Goal: Task Accomplishment & Management: Use online tool/utility

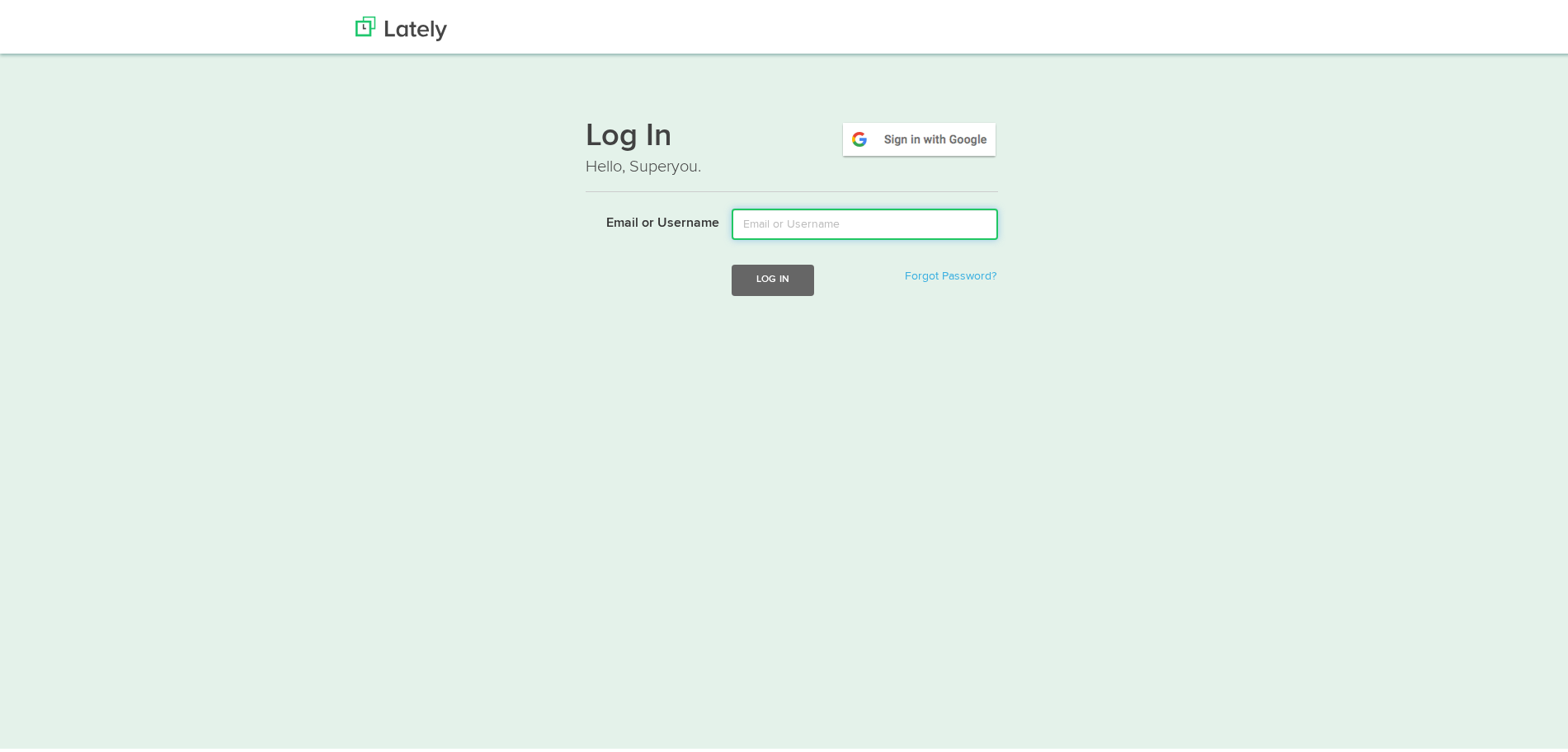
drag, startPoint x: 0, startPoint y: 0, endPoint x: 947, endPoint y: 242, distance: 977.4
click at [947, 242] on form "Email or Username Log In Forgot Password?" at bounding box center [792, 261] width 413 height 112
type input "[EMAIL_ADDRESS][DOMAIN_NAME]"
click at [792, 284] on button "Log In" at bounding box center [773, 276] width 83 height 31
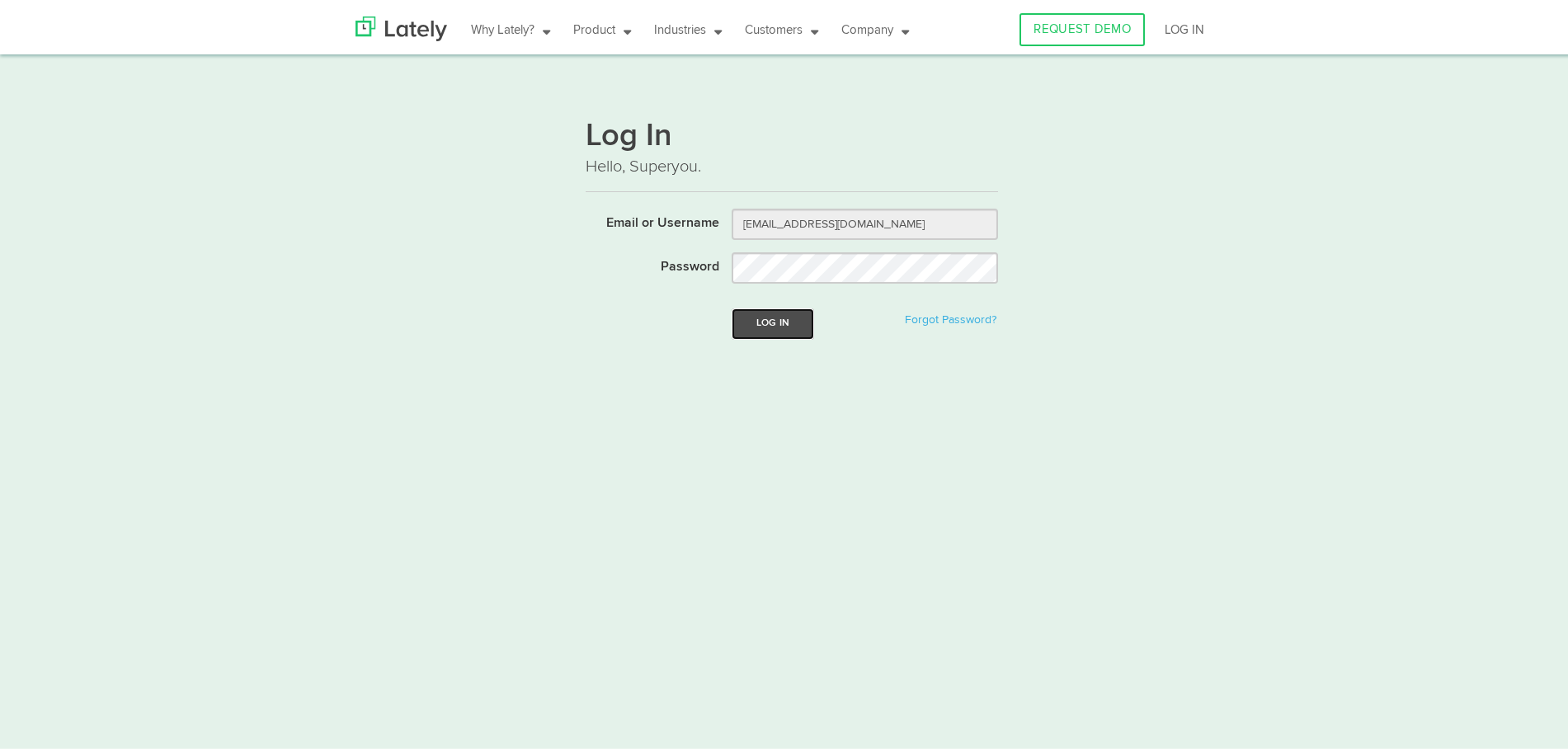
click at [762, 321] on button "Log In" at bounding box center [773, 319] width 83 height 31
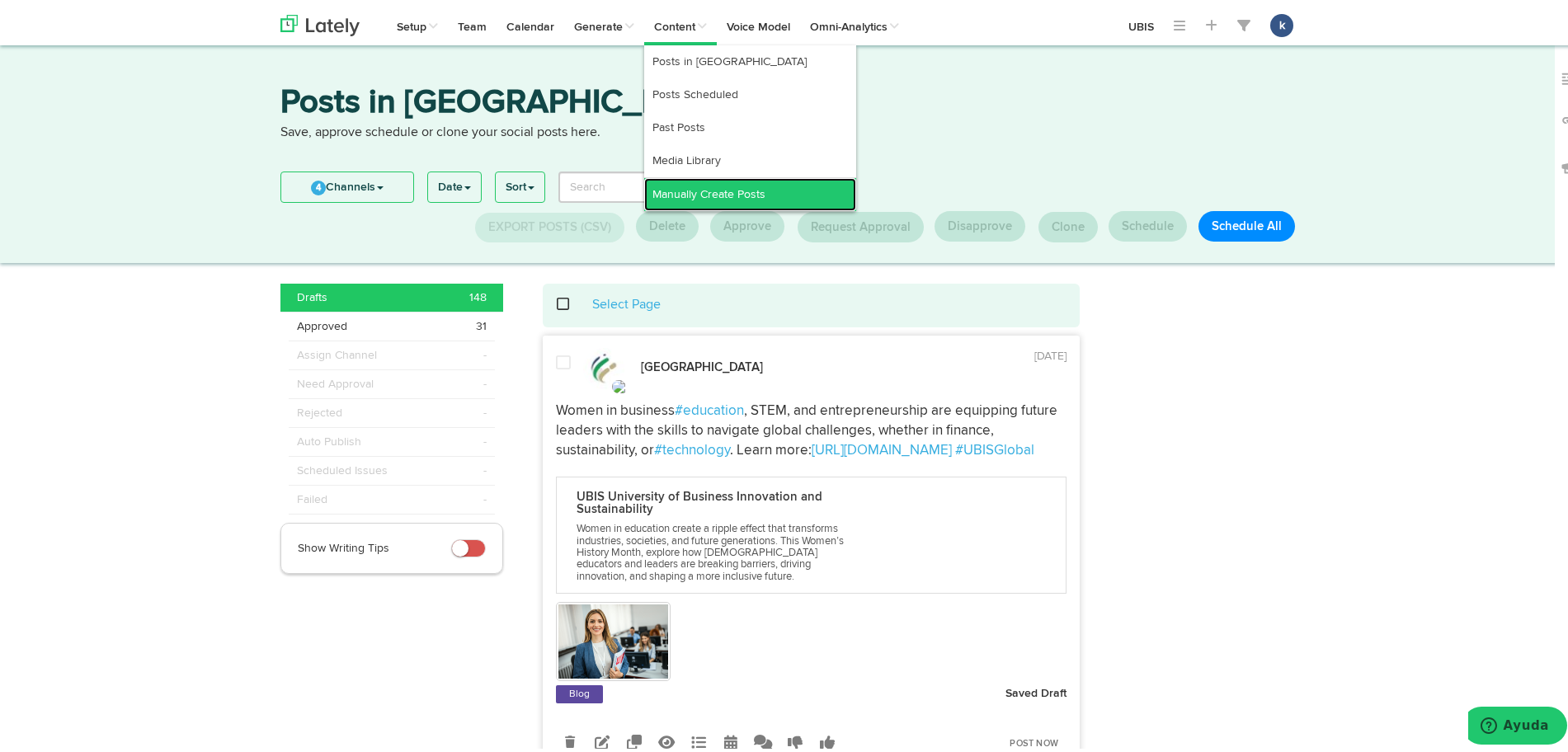
click at [709, 184] on link "Manually Create Posts" at bounding box center [750, 190] width 212 height 33
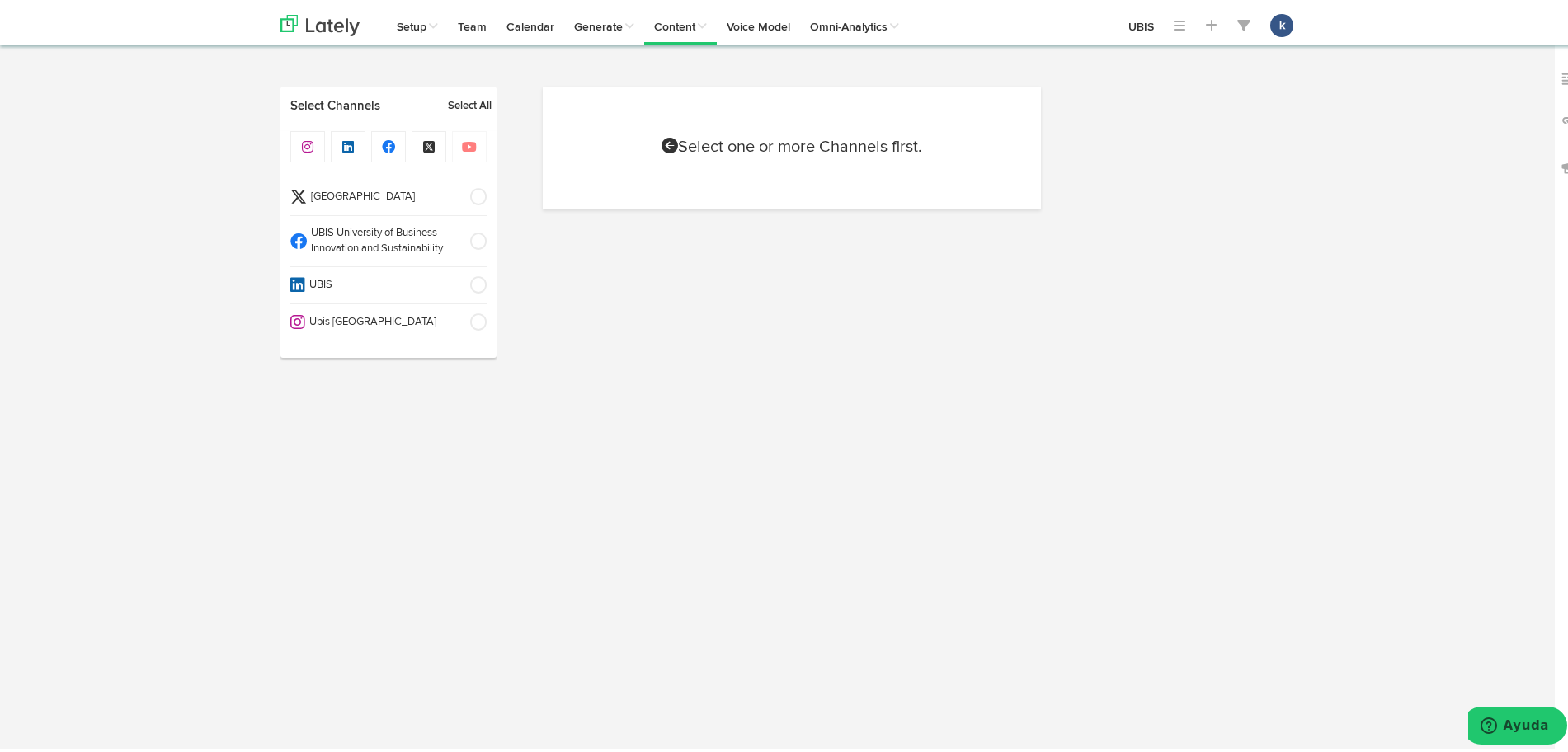
click at [403, 279] on span "UBIS" at bounding box center [383, 282] width 155 height 16
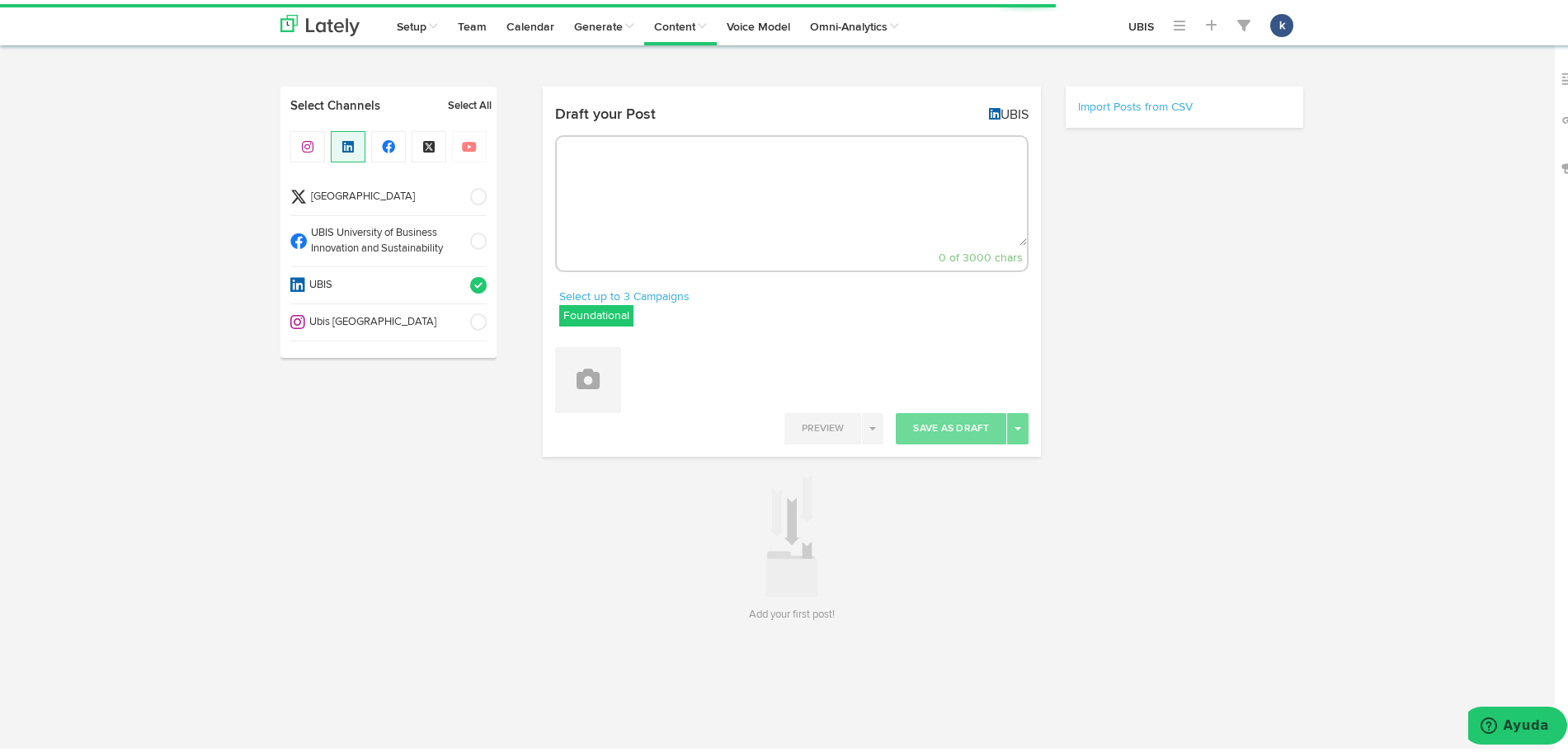
select select "5"
select select "27"
select select "PM"
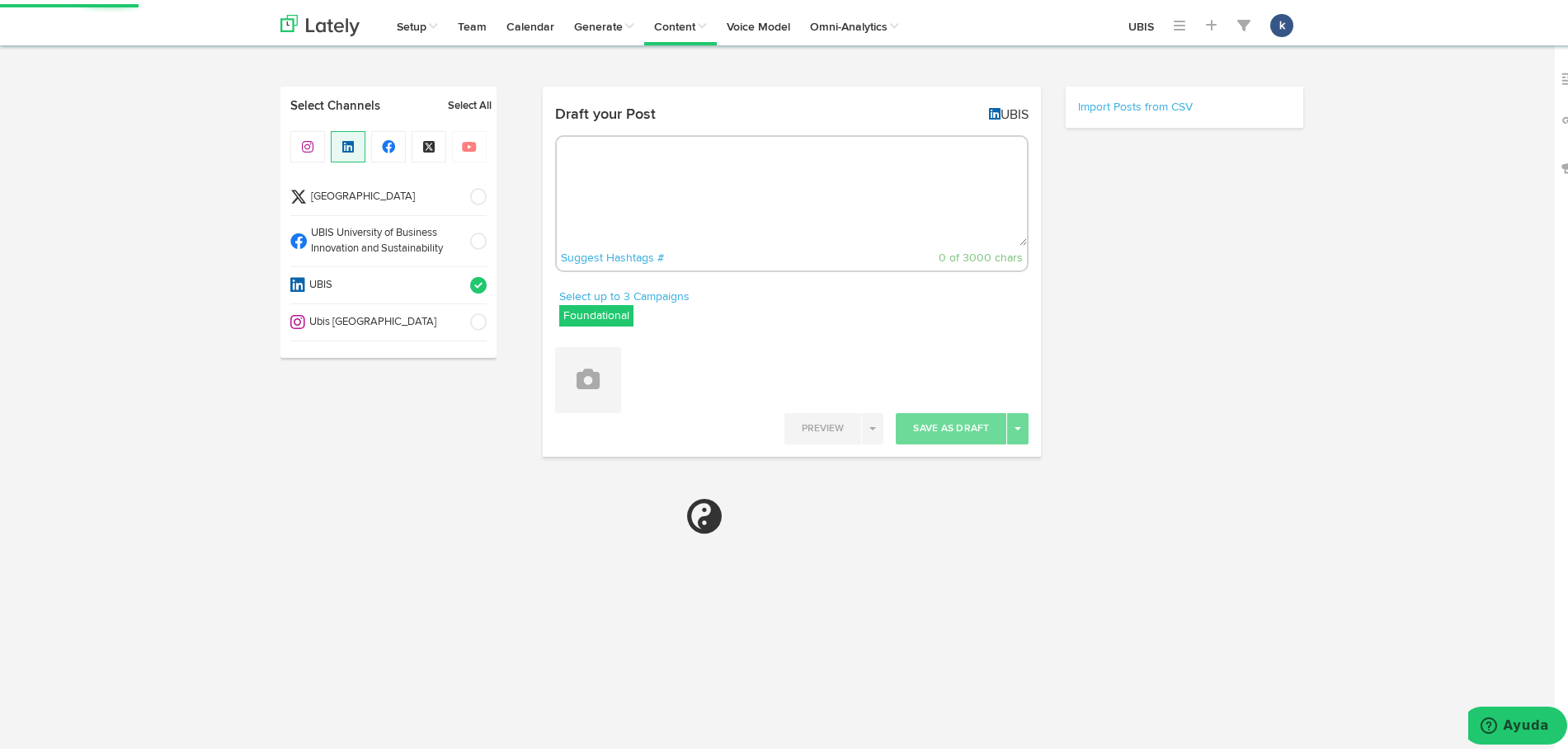
paste textarea "AI-Proof Your Career — Start This September In a world transformed by AI, the l…"
type textarea "AI-Proof Your Career — Start This September In a world transformed by AI, the l…"
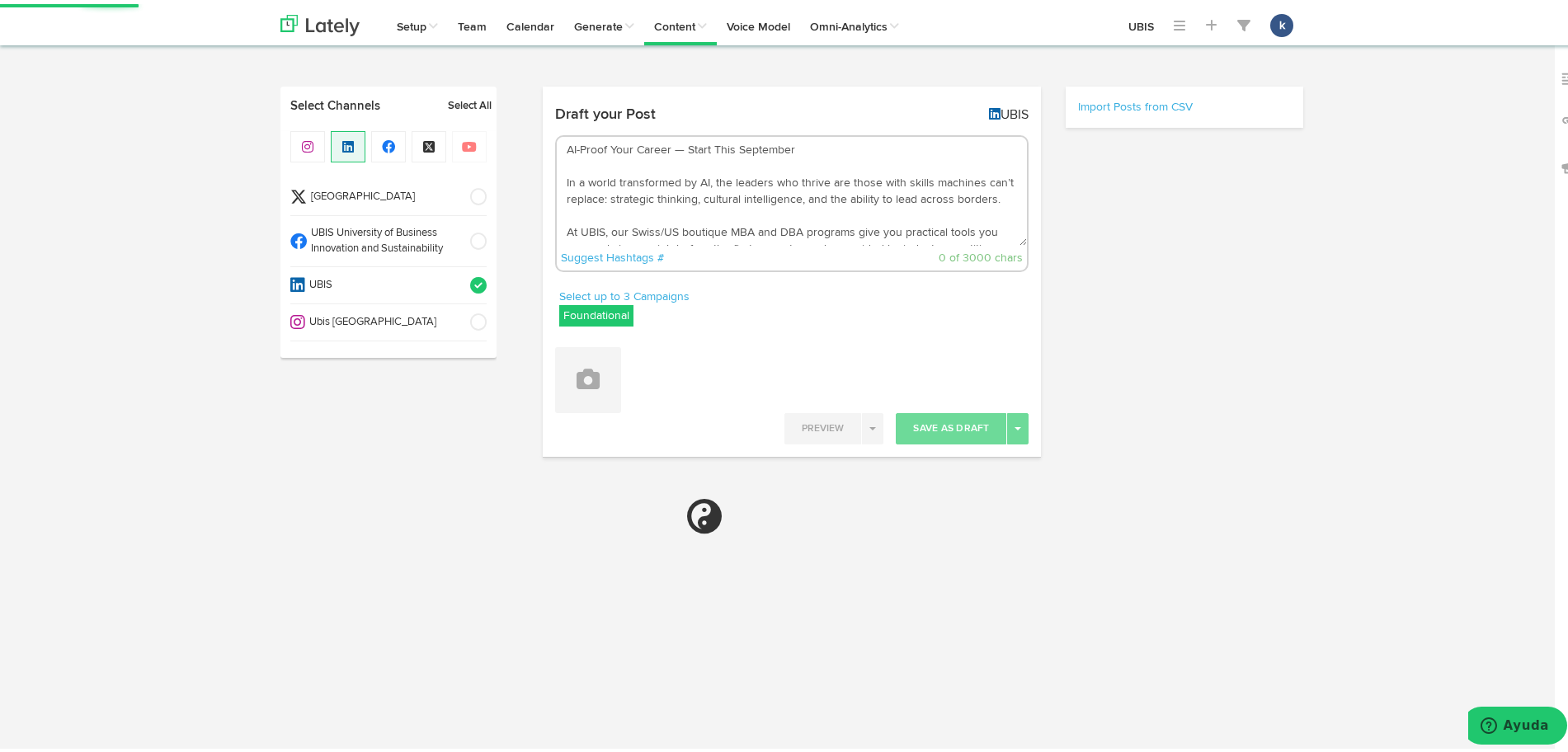
scroll to position [109, 0]
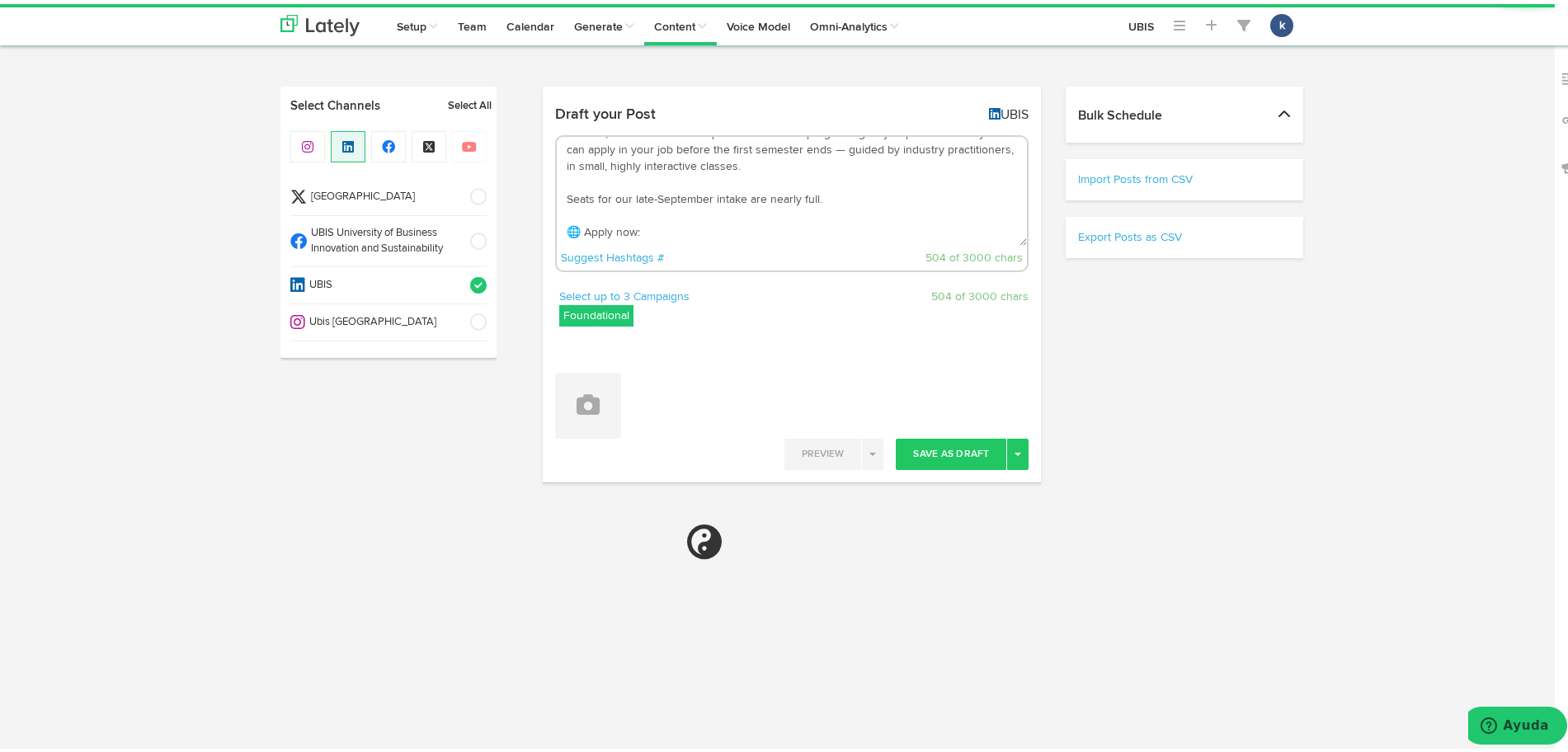
select select "11"
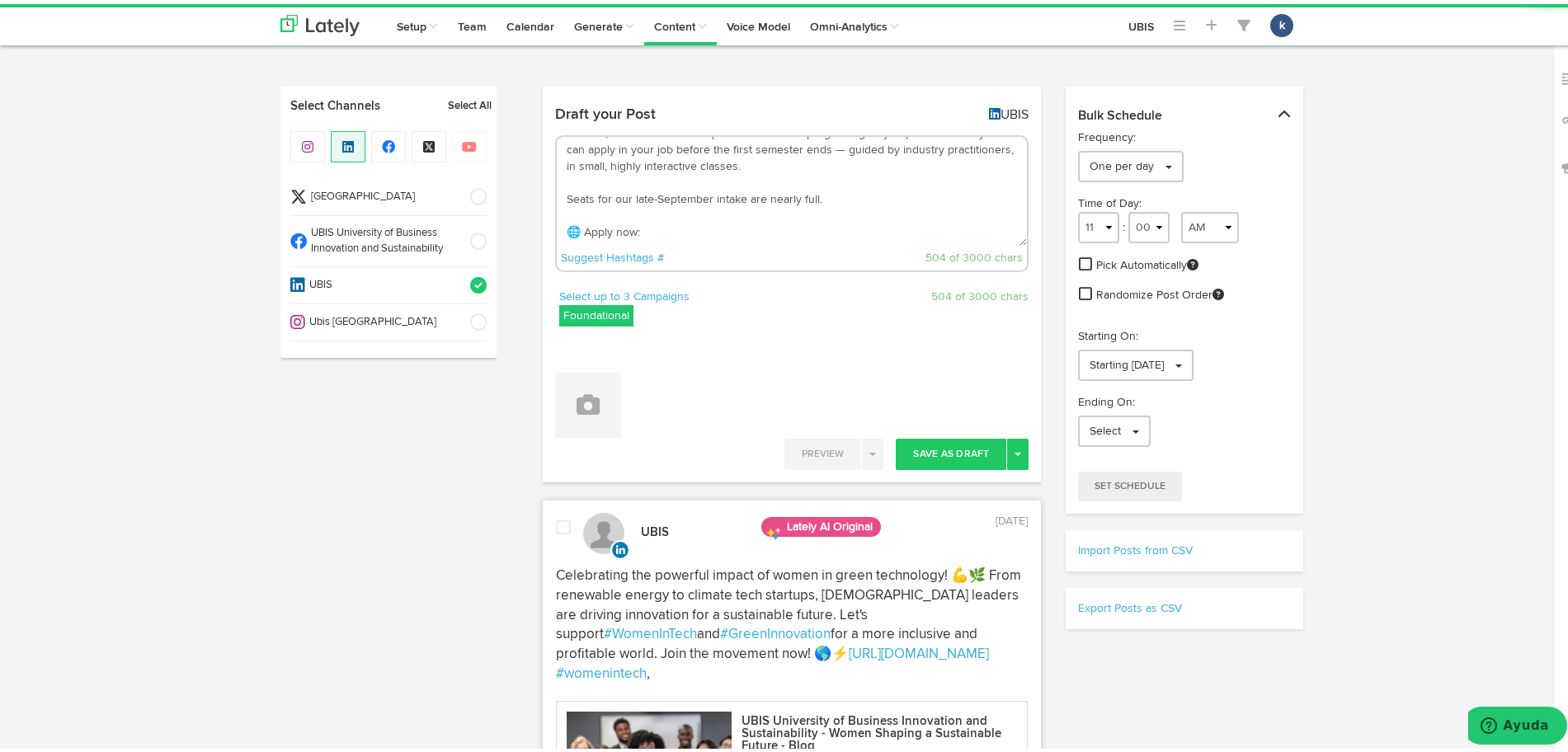
scroll to position [0, 0]
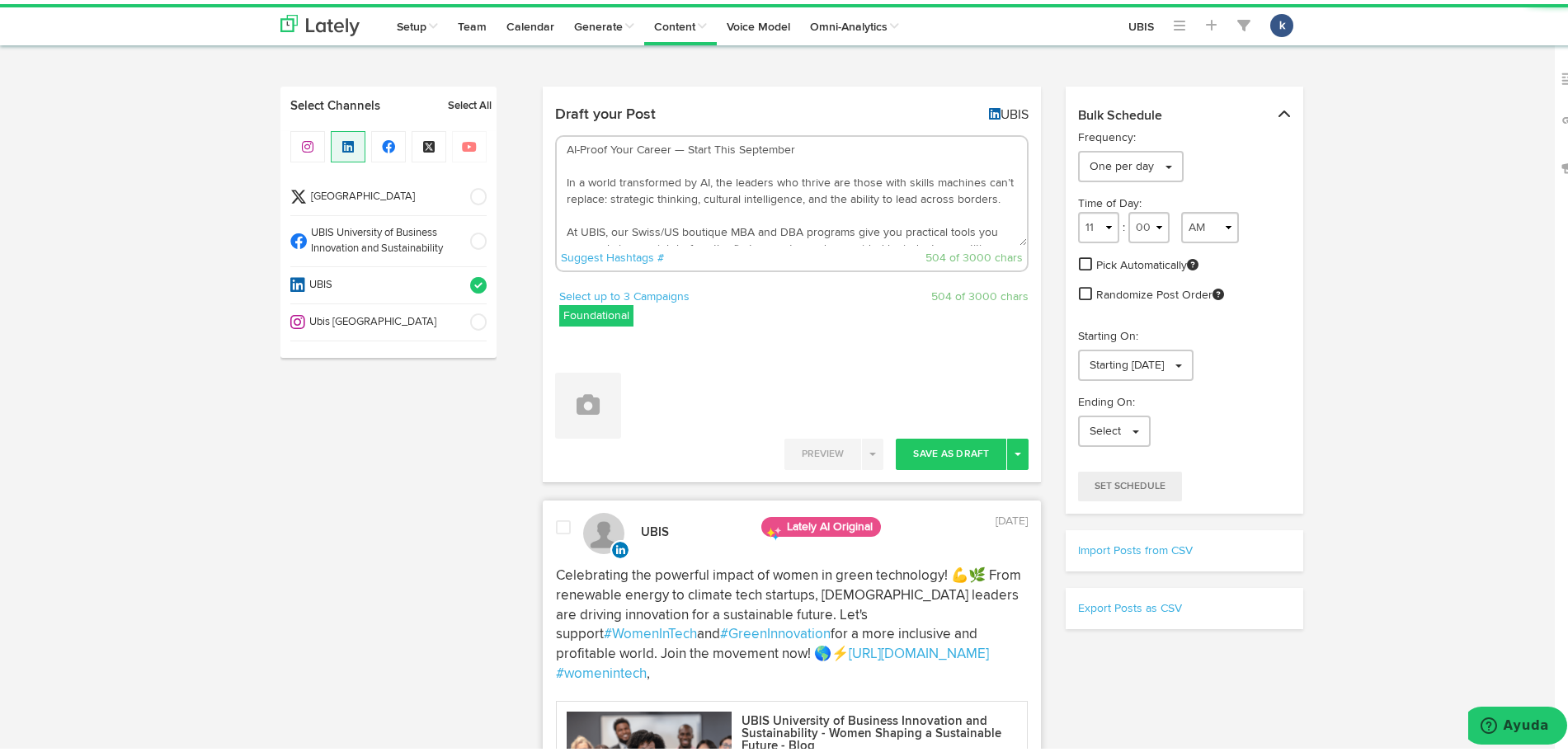
click at [675, 145] on textarea "AI-Proof Your Career — Start This September In a world transformed by AI, the l…" at bounding box center [792, 187] width 471 height 109
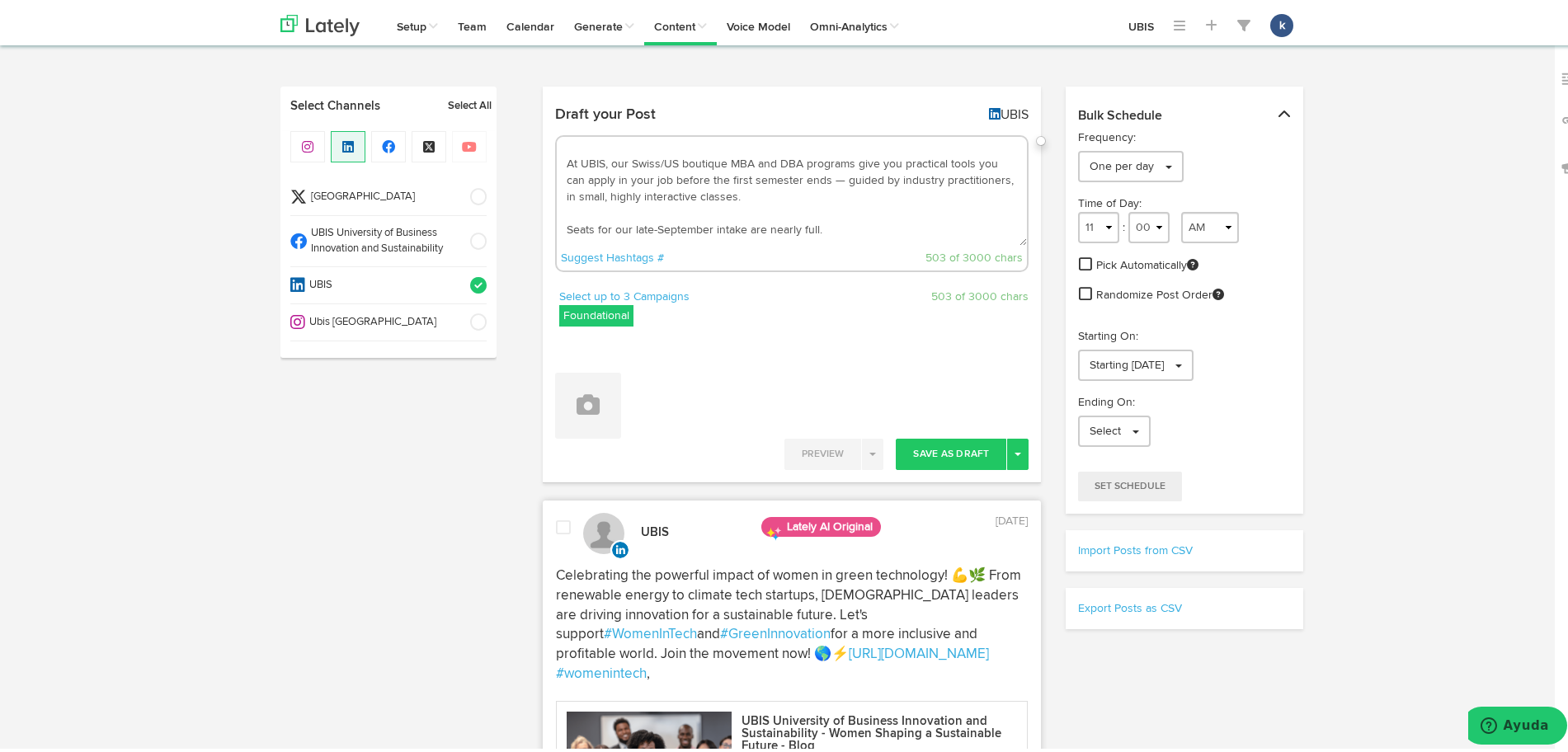
scroll to position [103, 0]
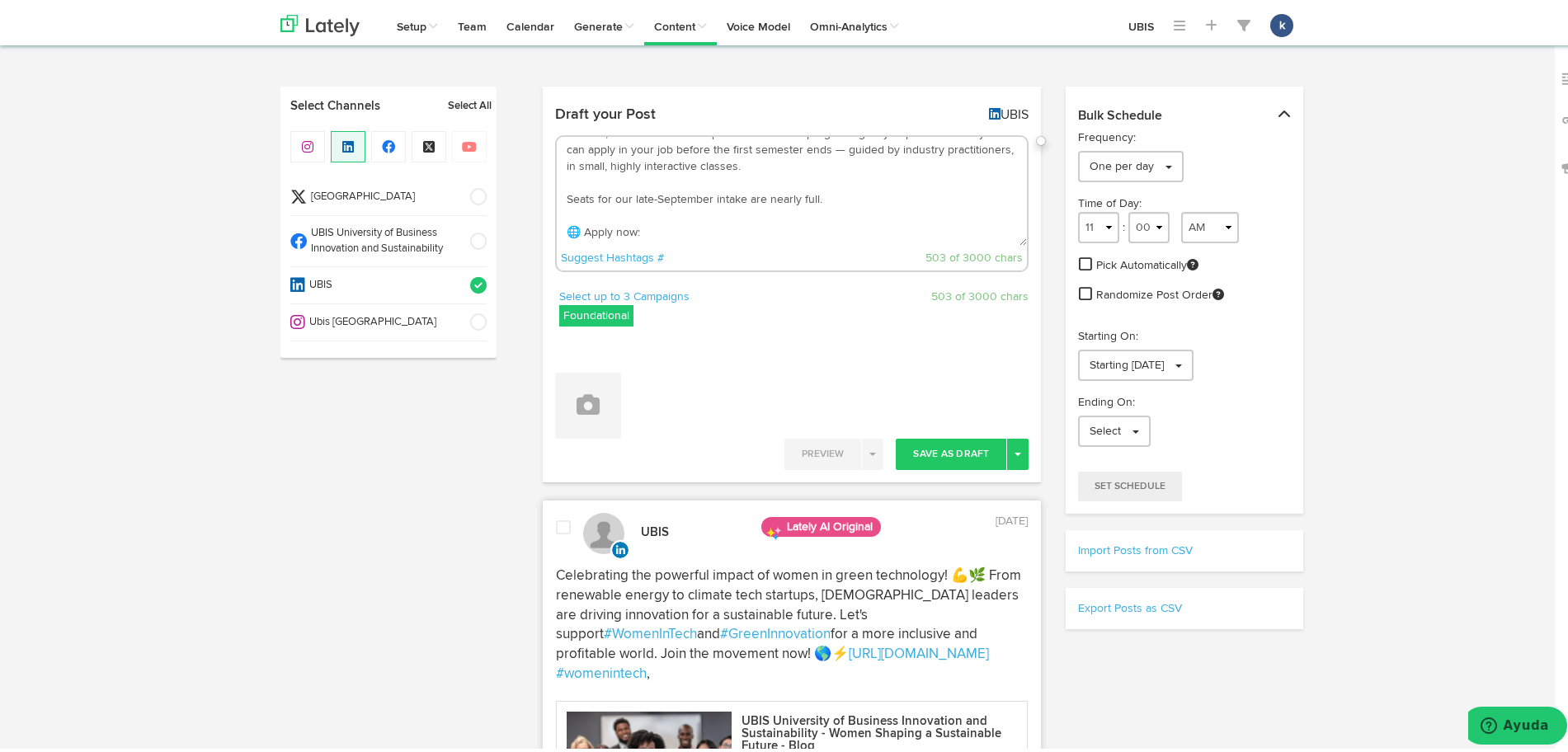
click at [833, 165] on textarea "AI-Proof Your Career: Start This September In a world transformed by AI, the le…" at bounding box center [792, 187] width 471 height 109
click at [665, 219] on textarea "AI-Proof Your Career: Start This September In a world transformed by AI, the le…" at bounding box center [792, 187] width 471 height 109
paste textarea "[URL][DOMAIN_NAME]"
type textarea "AI-Proof Your Career: Start This September In a world transformed by AI, the le…"
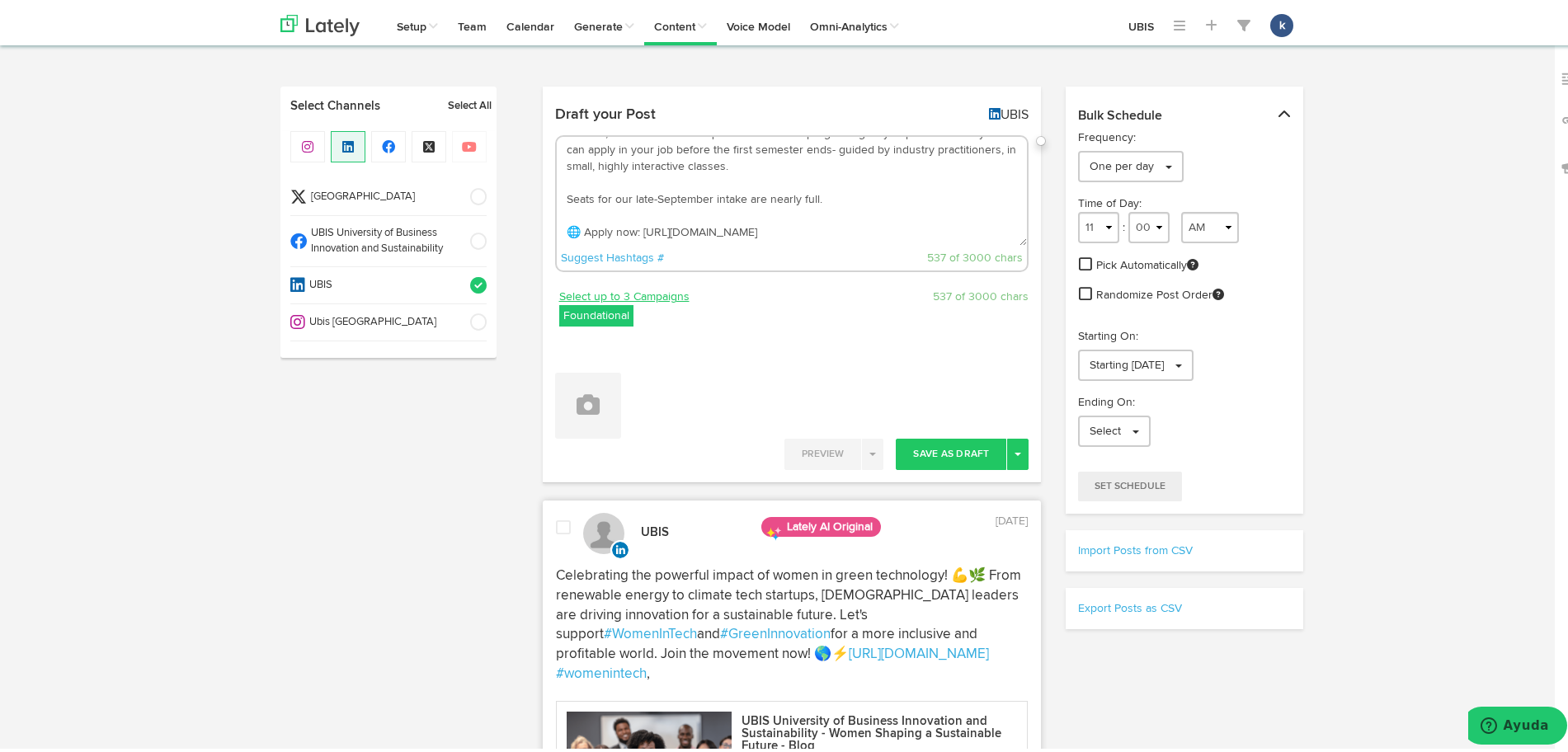
click at [655, 295] on link "Select up to 3 Campaigns" at bounding box center [624, 292] width 130 height 18
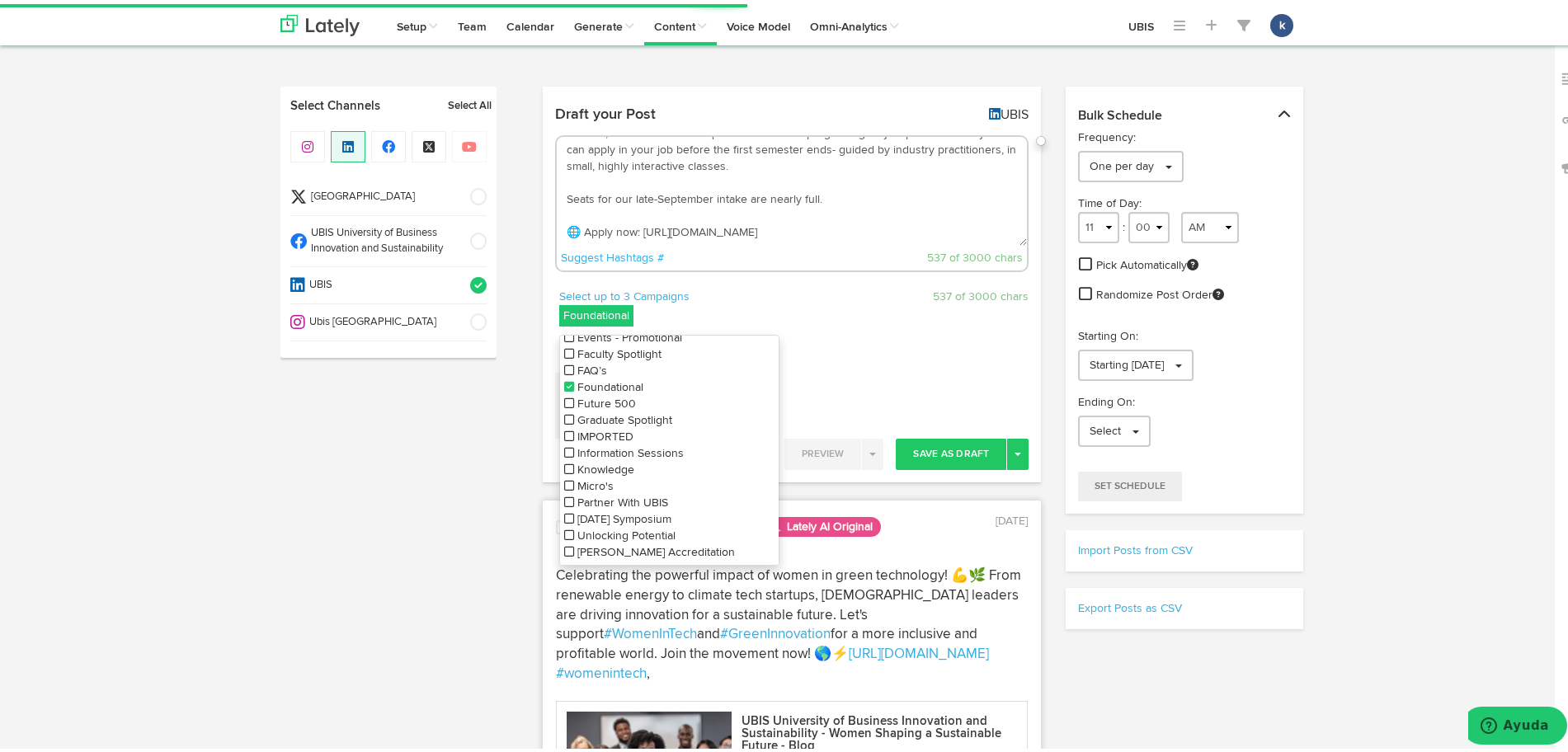
scroll to position [0, 0]
click at [597, 349] on li "About Us" at bounding box center [669, 343] width 219 height 17
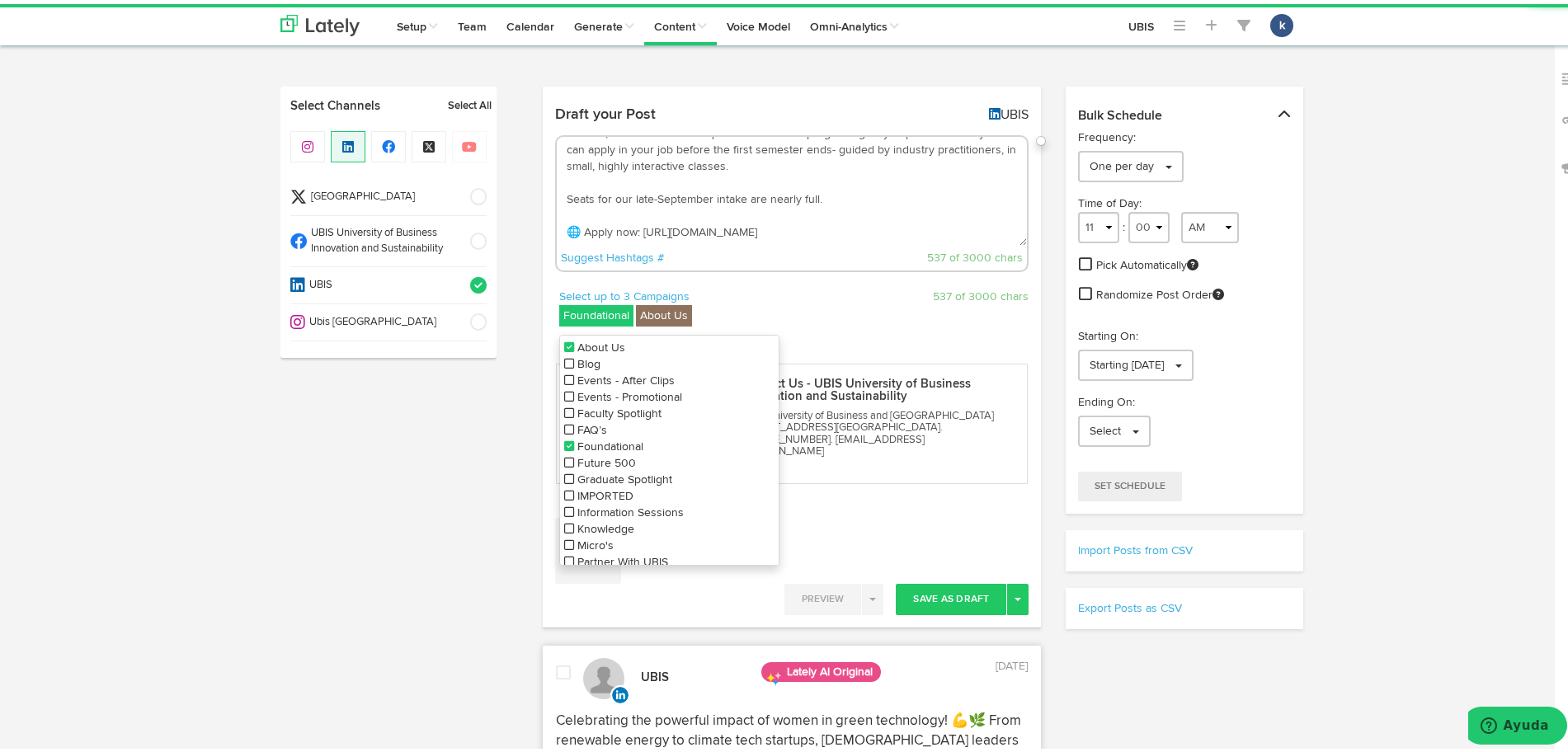
click at [565, 441] on icon at bounding box center [569, 441] width 10 height 11
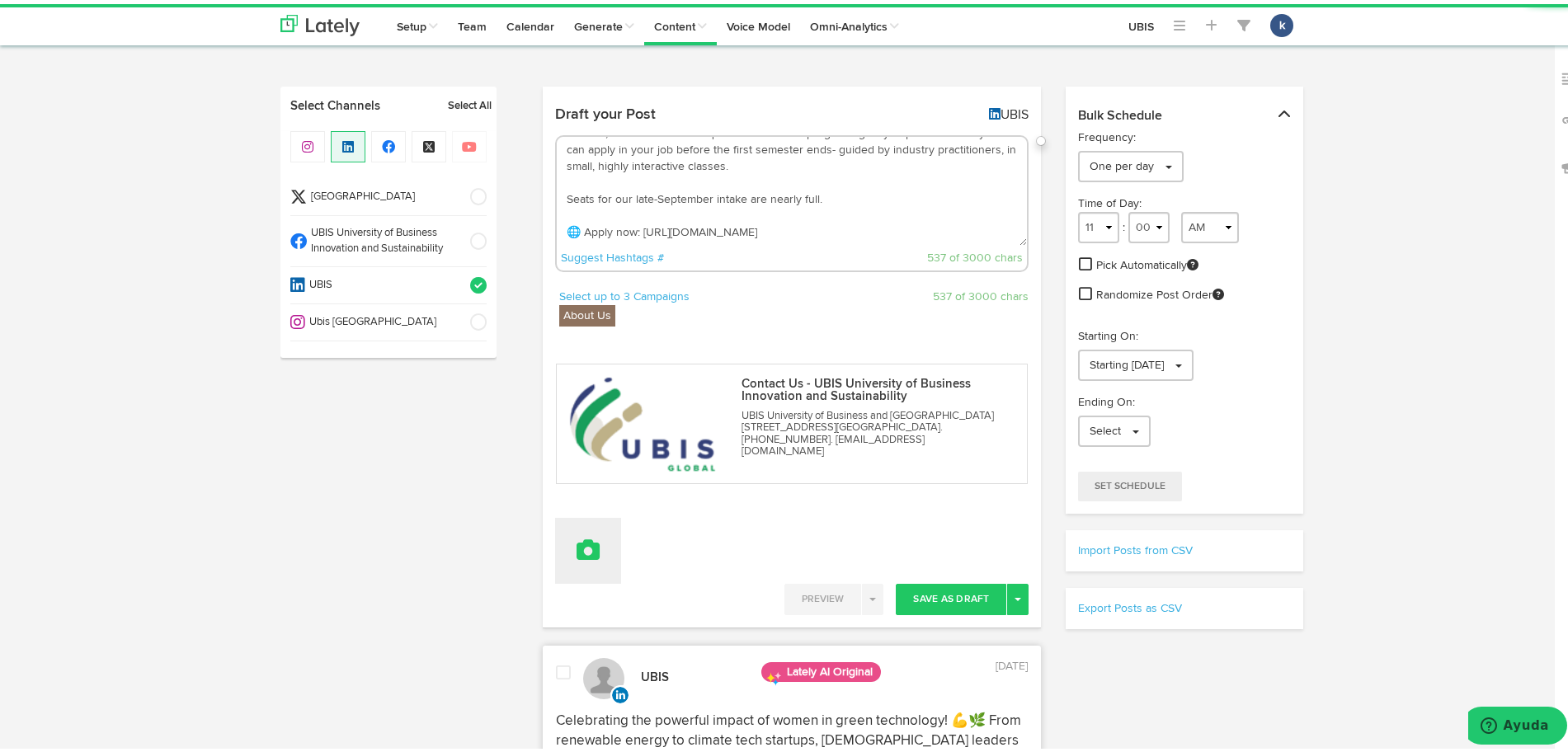
click at [592, 556] on button at bounding box center [587, 546] width 66 height 66
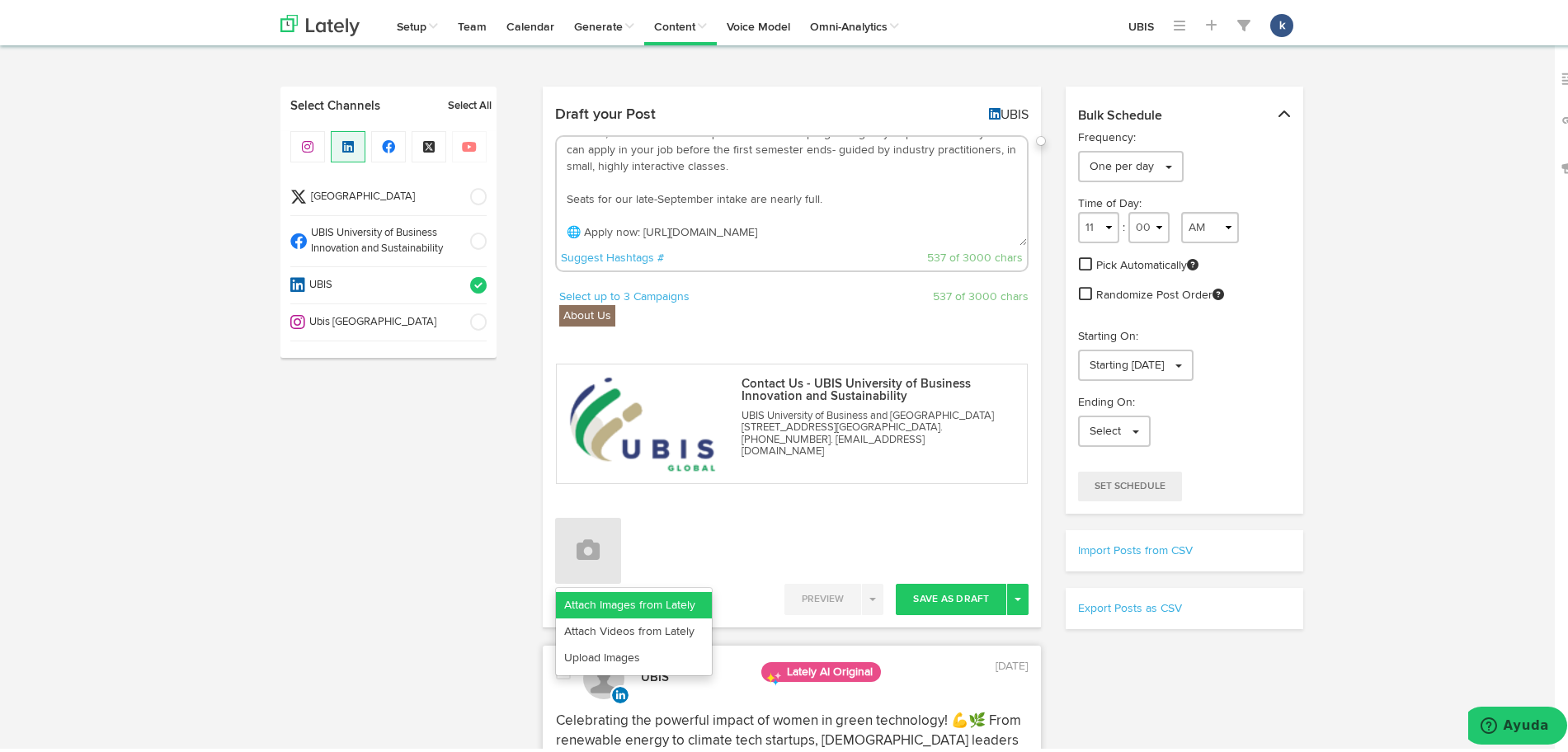
click at [644, 601] on link "Attach Images from Lately" at bounding box center [634, 601] width 156 height 26
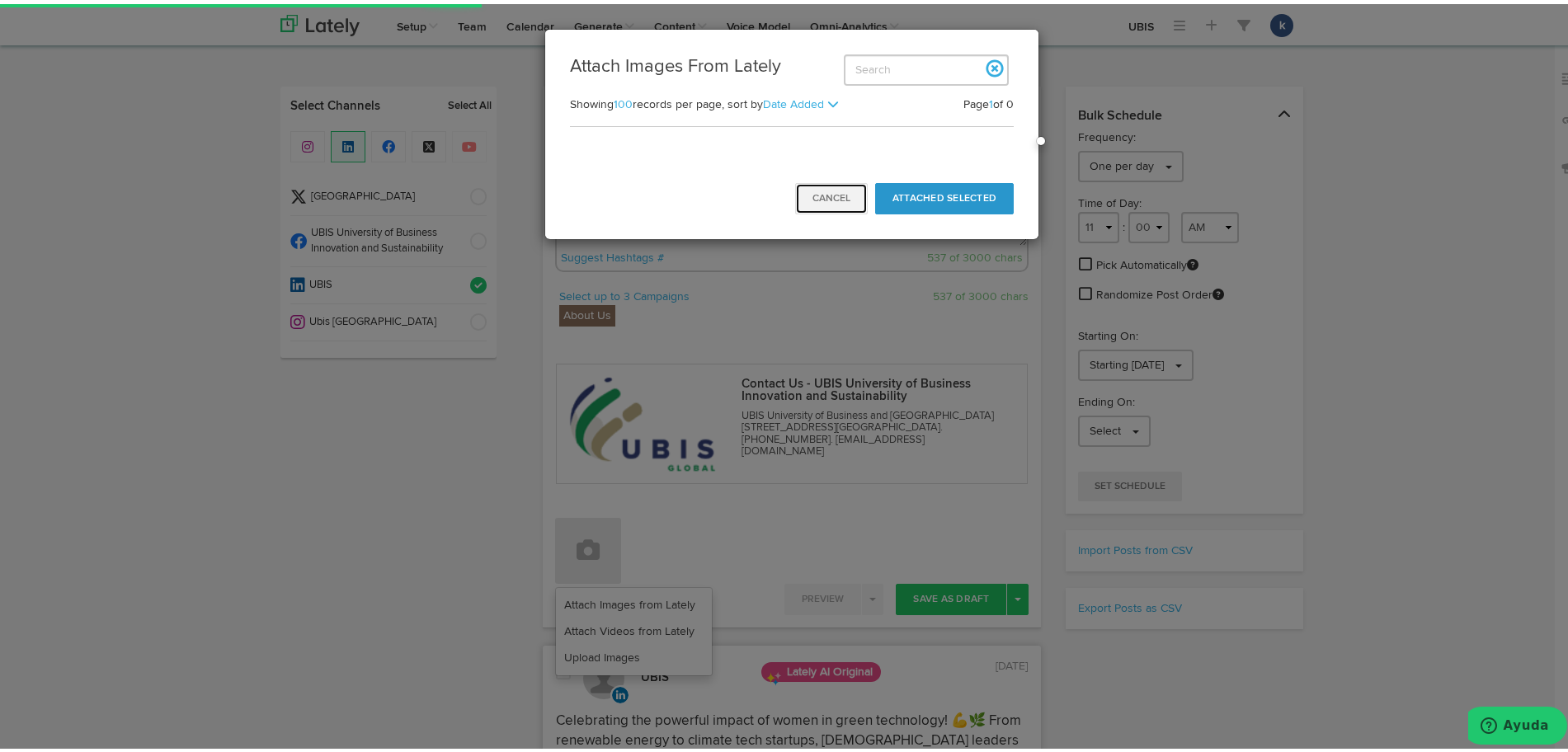
click at [819, 186] on button "Cancel" at bounding box center [831, 195] width 73 height 32
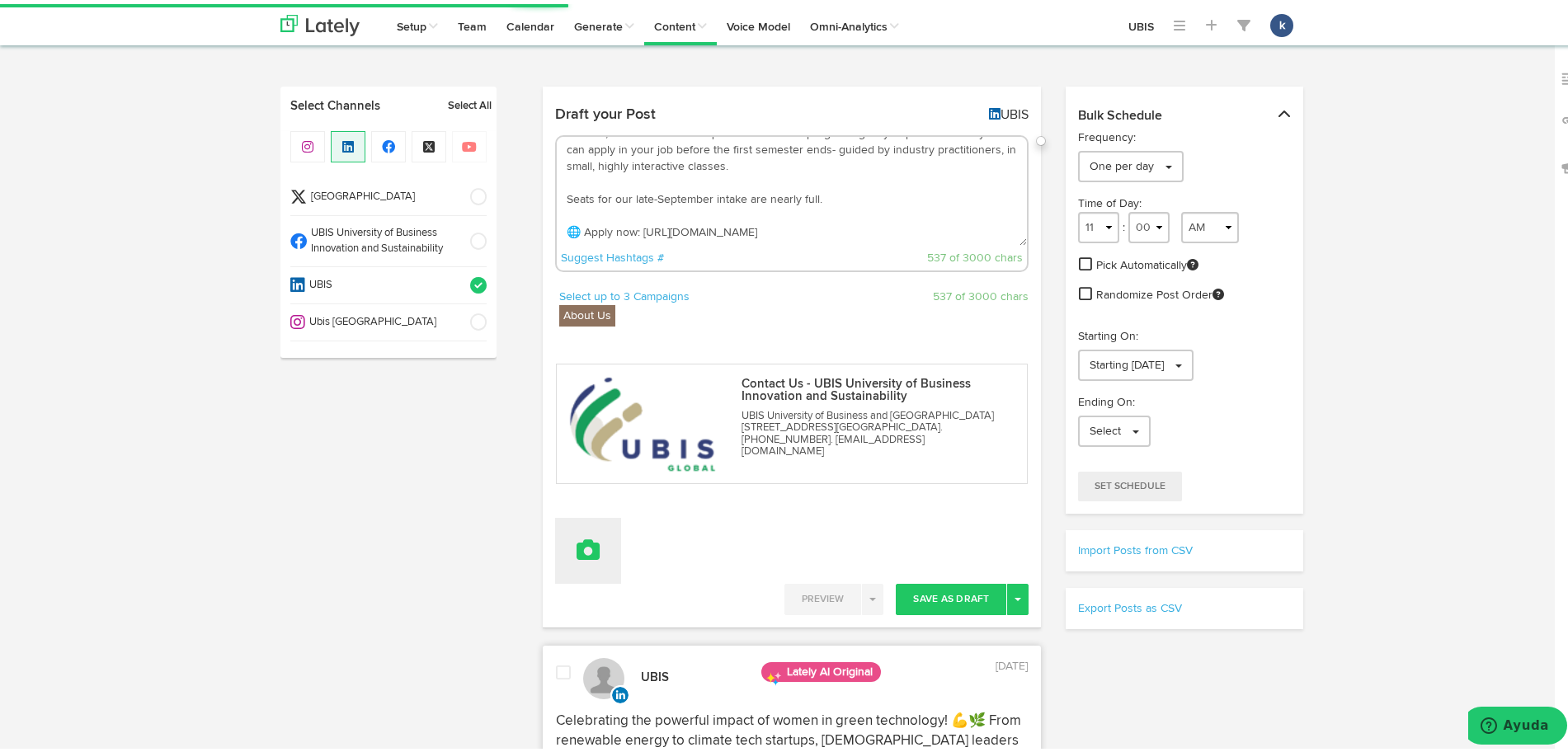
click at [594, 541] on button at bounding box center [587, 546] width 66 height 66
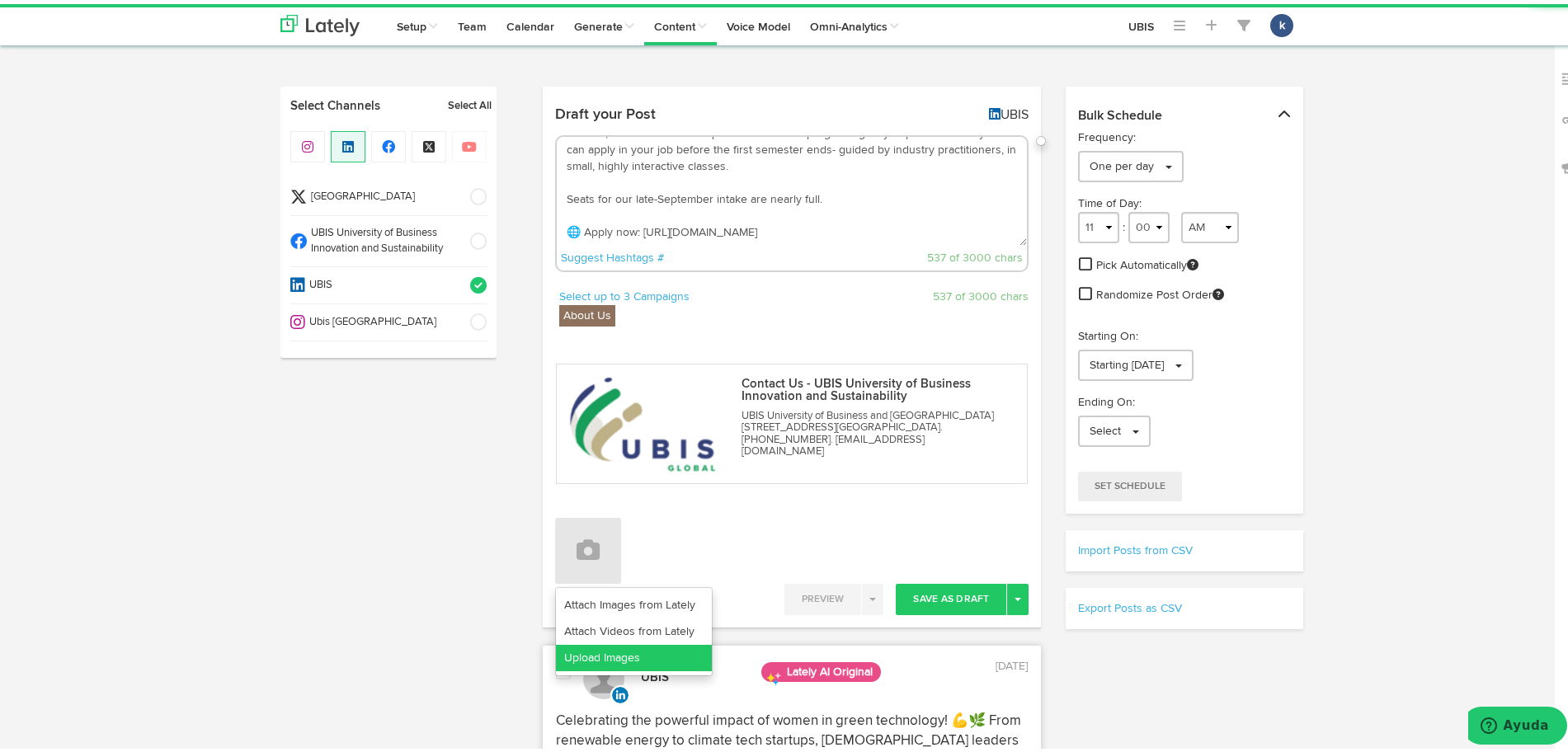
click at [622, 646] on link "Upload Images" at bounding box center [634, 654] width 156 height 26
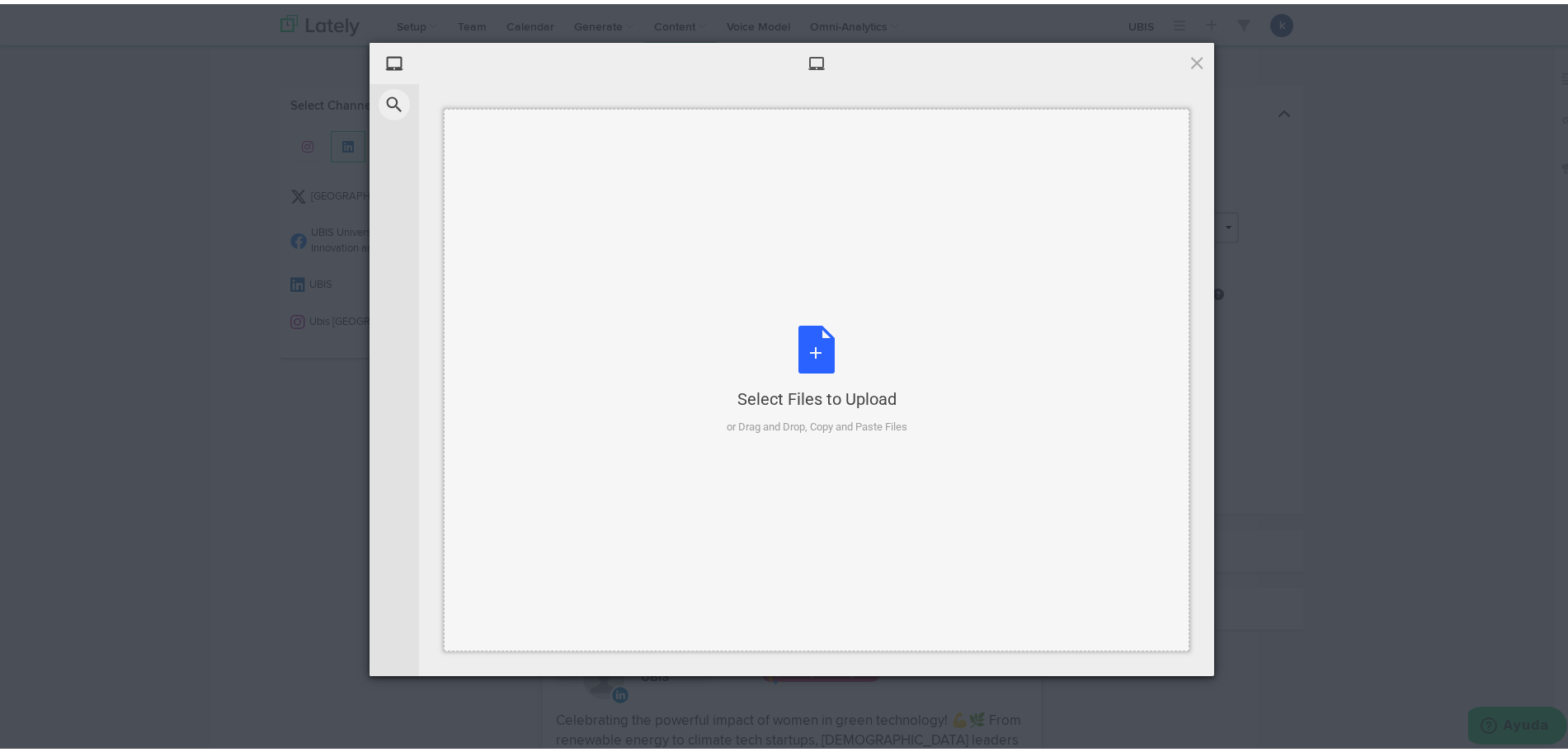
click at [759, 319] on div "Select Files to Upload or Drag and Drop, Copy and Paste Files" at bounding box center [816, 376] width 745 height 542
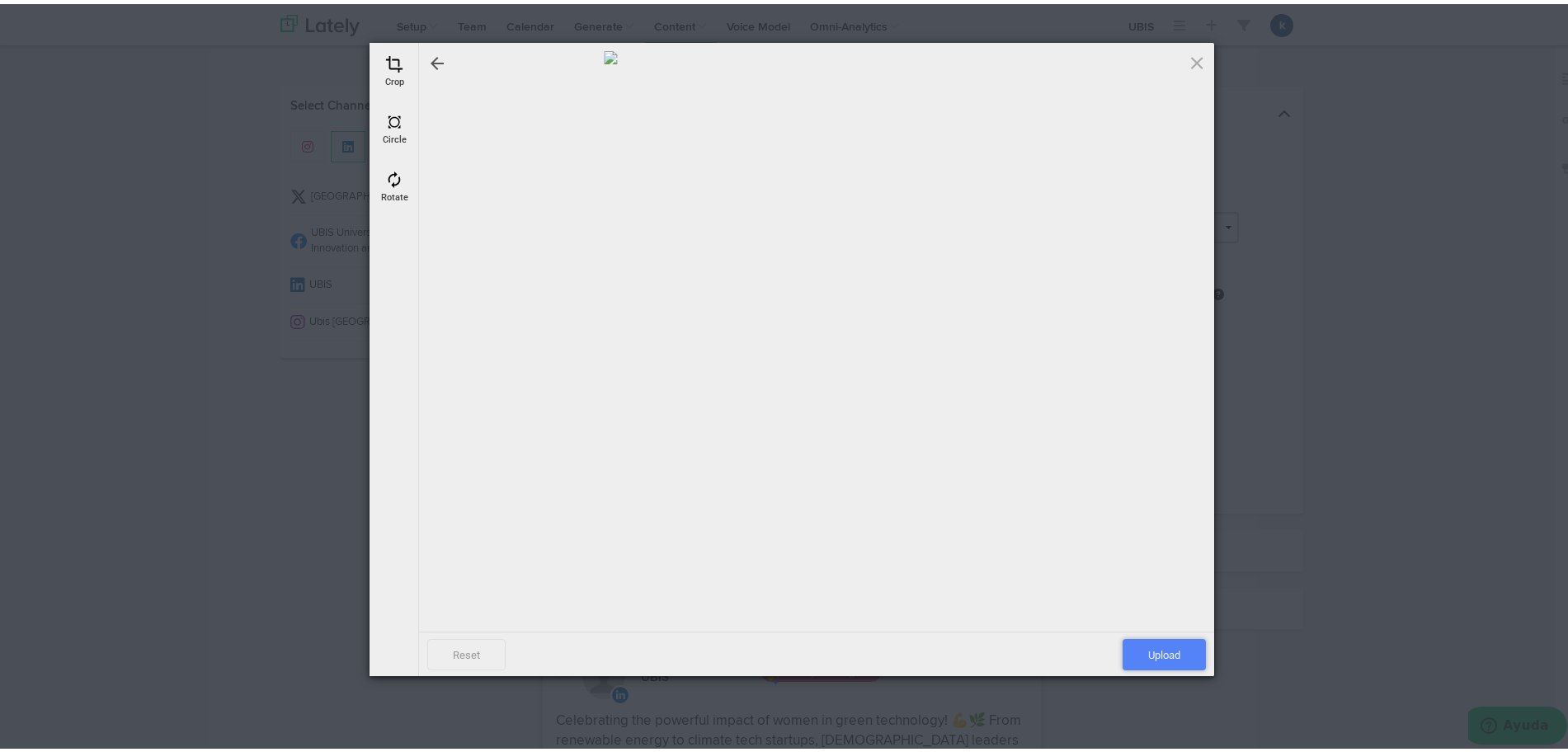
click at [1164, 650] on span "Upload" at bounding box center [1164, 650] width 83 height 32
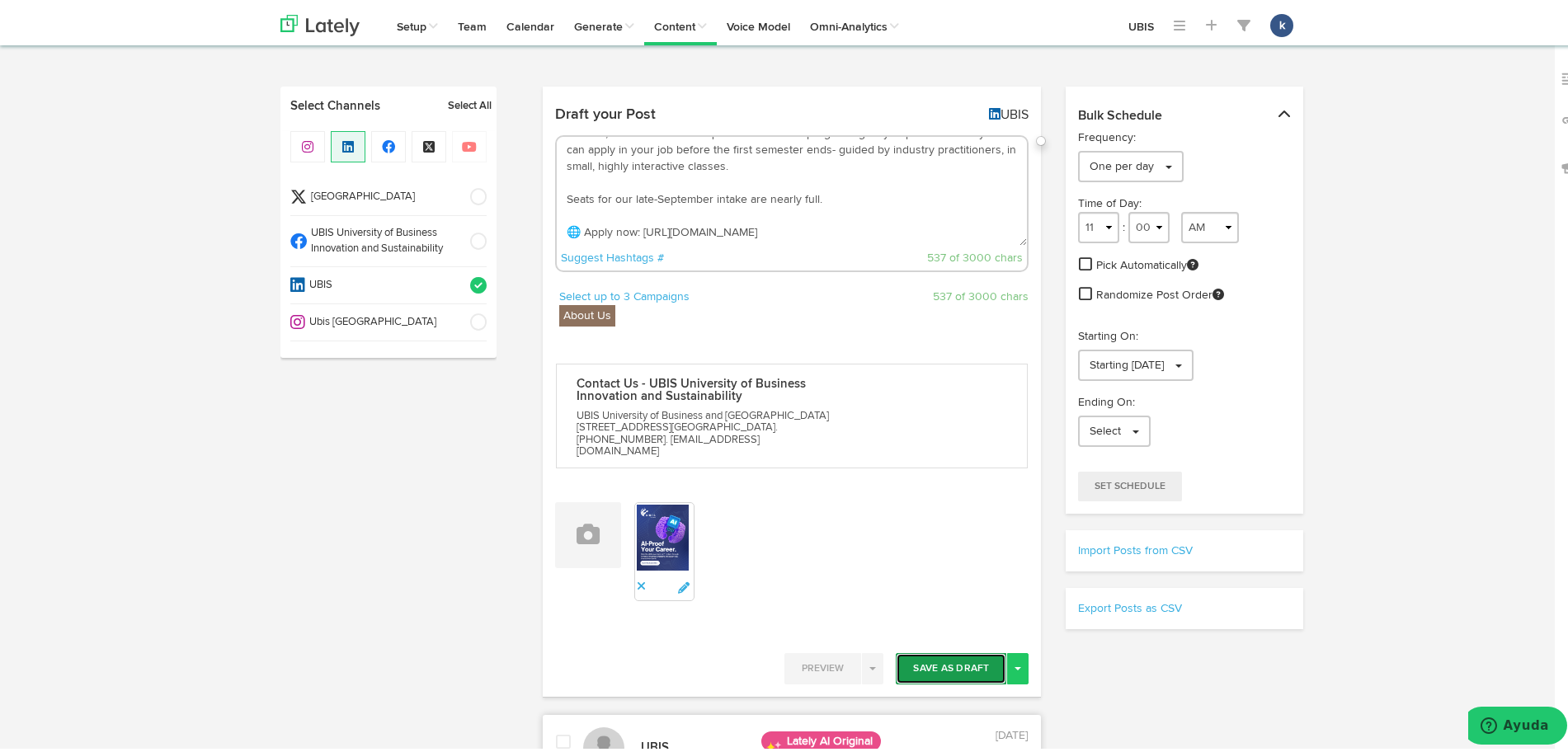
click at [932, 650] on button "Save As Draft" at bounding box center [951, 664] width 111 height 32
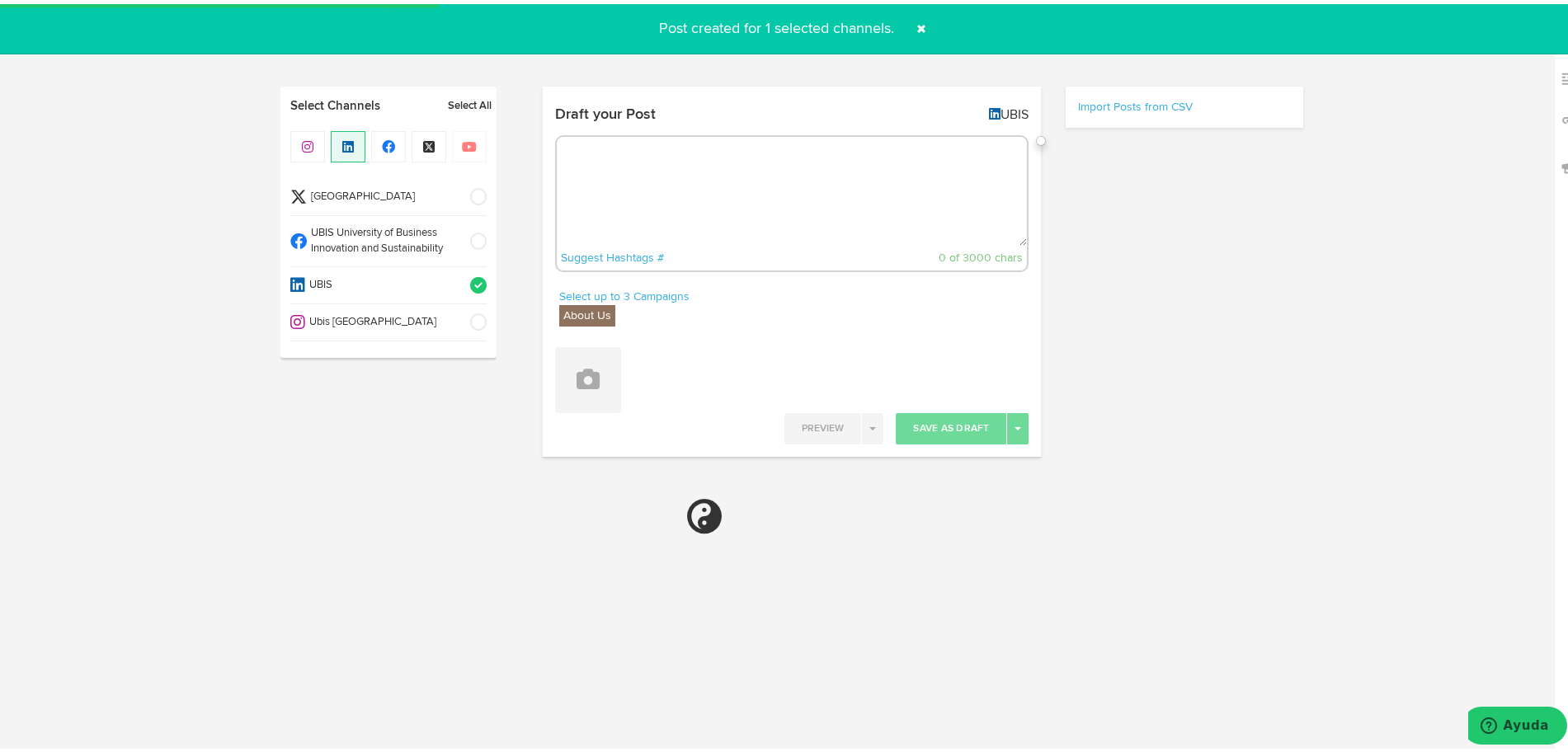
select select "11"
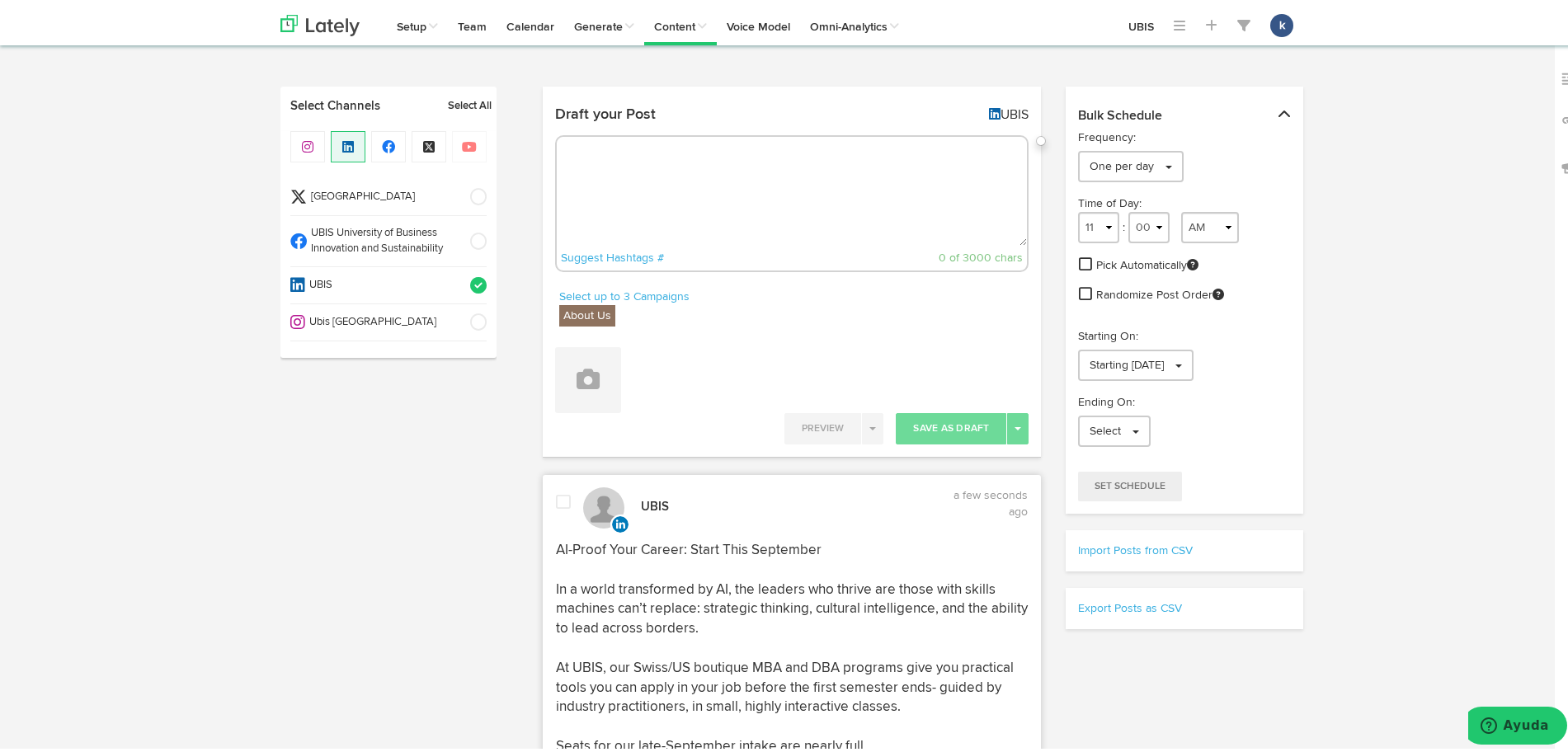
drag, startPoint x: 689, startPoint y: 178, endPoint x: 599, endPoint y: 211, distance: 95.9
click at [688, 179] on textarea at bounding box center [792, 187] width 471 height 109
click at [398, 322] on span "Ubis [GEOGRAPHIC_DATA]" at bounding box center [383, 319] width 155 height 16
click at [428, 294] on li "UBIS" at bounding box center [389, 282] width 197 height 37
paste textarea "🔥 Ready to lead where AI can’t? AI-Proof Your Career — Start This September. UB…"
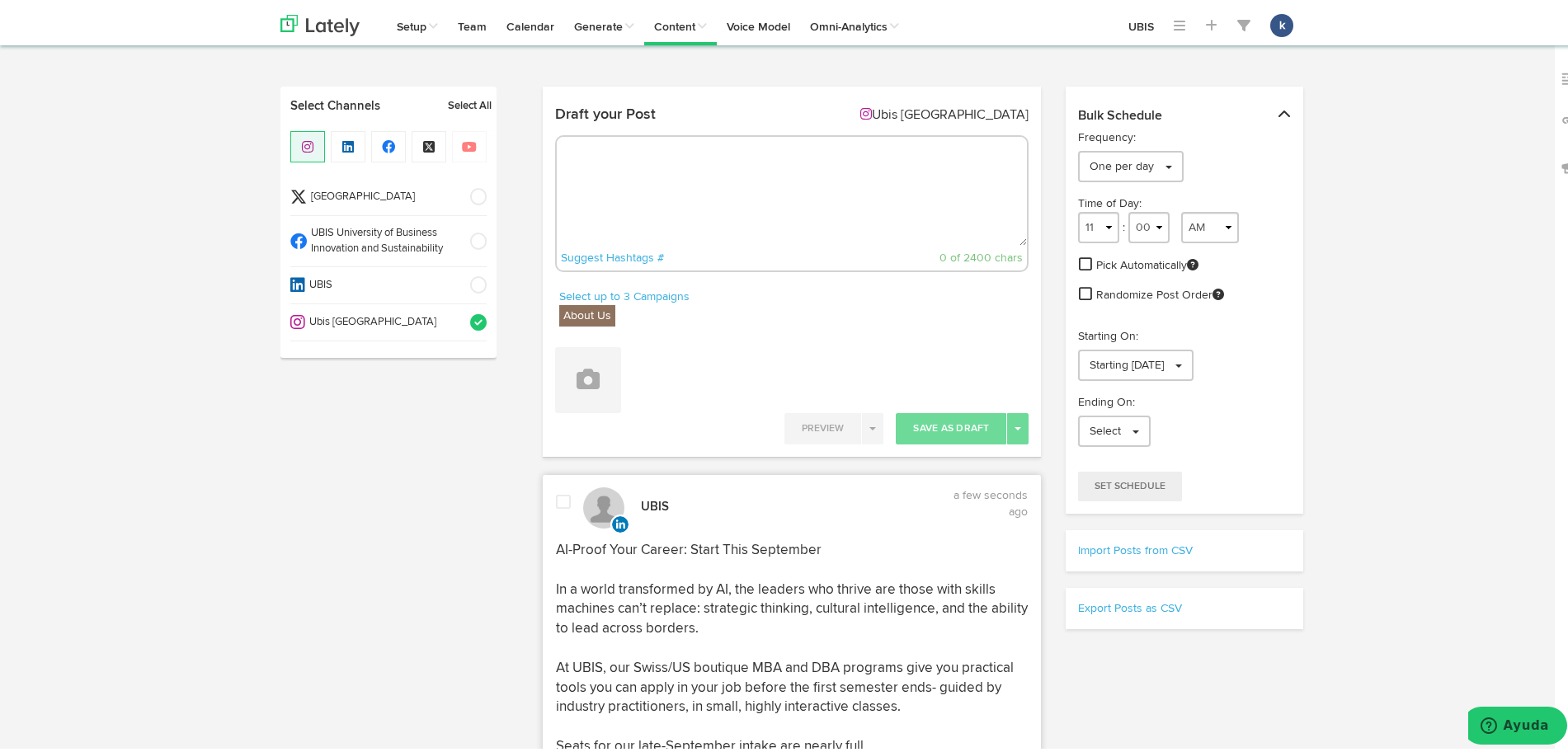
type textarea "🔥 Ready to lead where AI can’t? AI-Proof Your Career — Start This September. UB…"
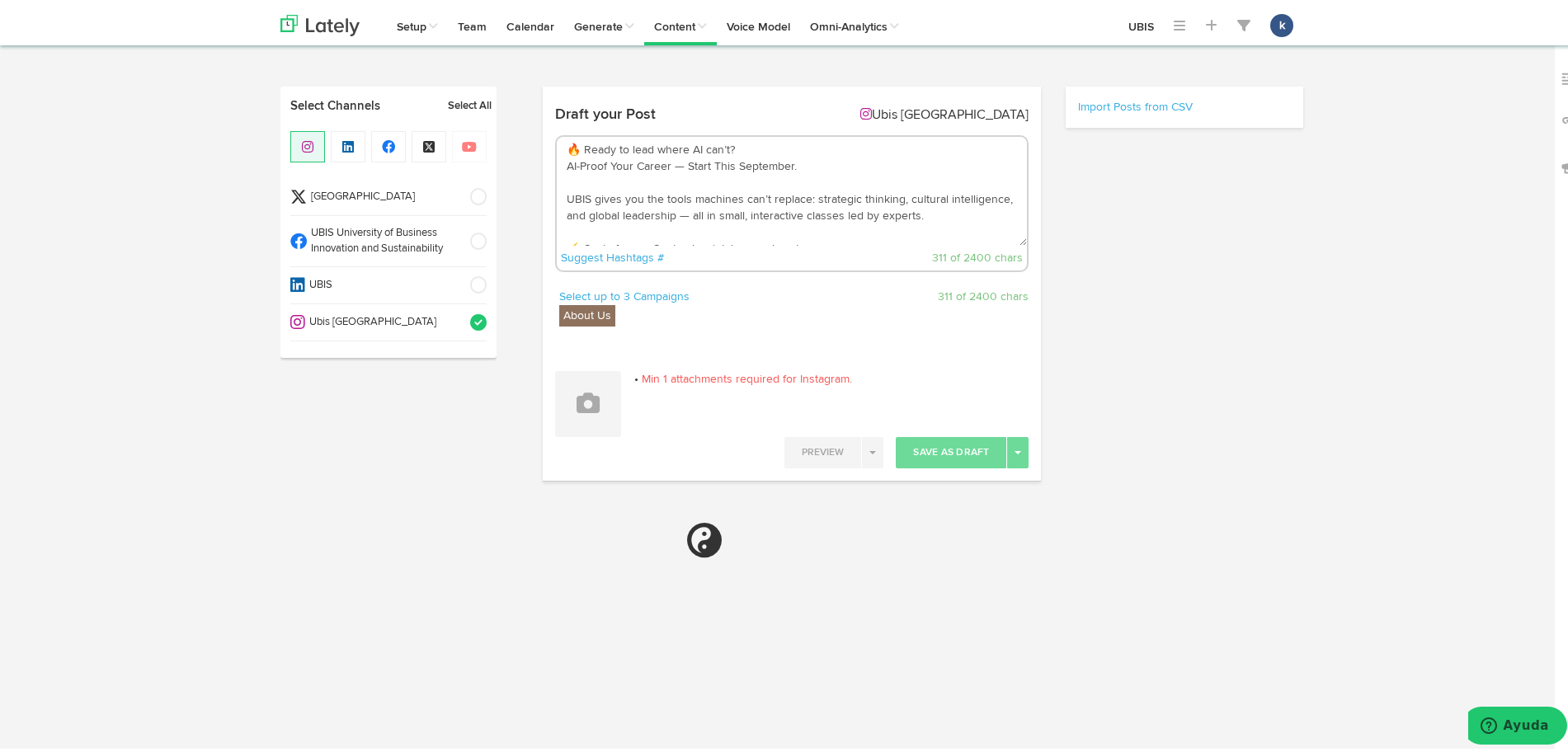
scroll to position [26, 0]
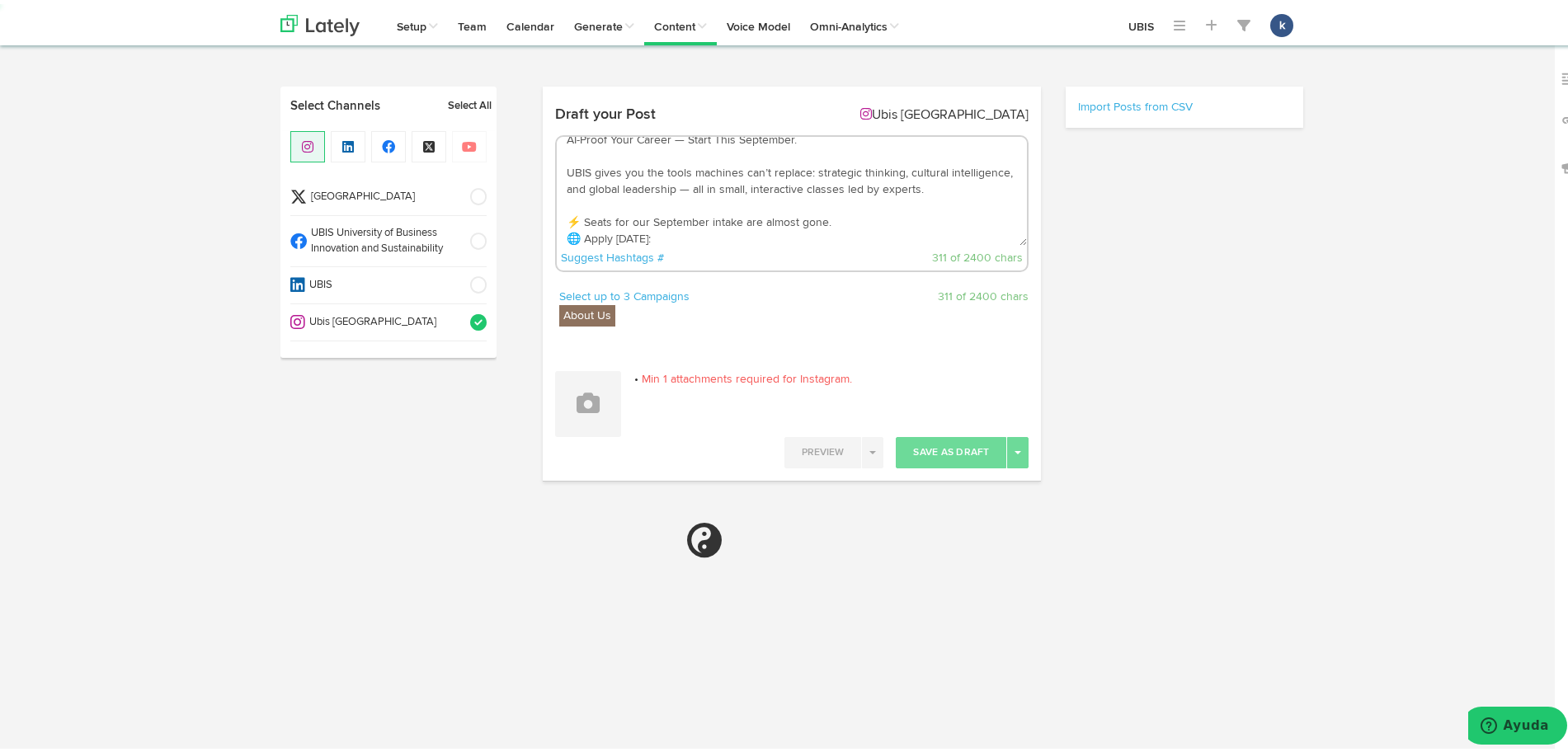
select select "11"
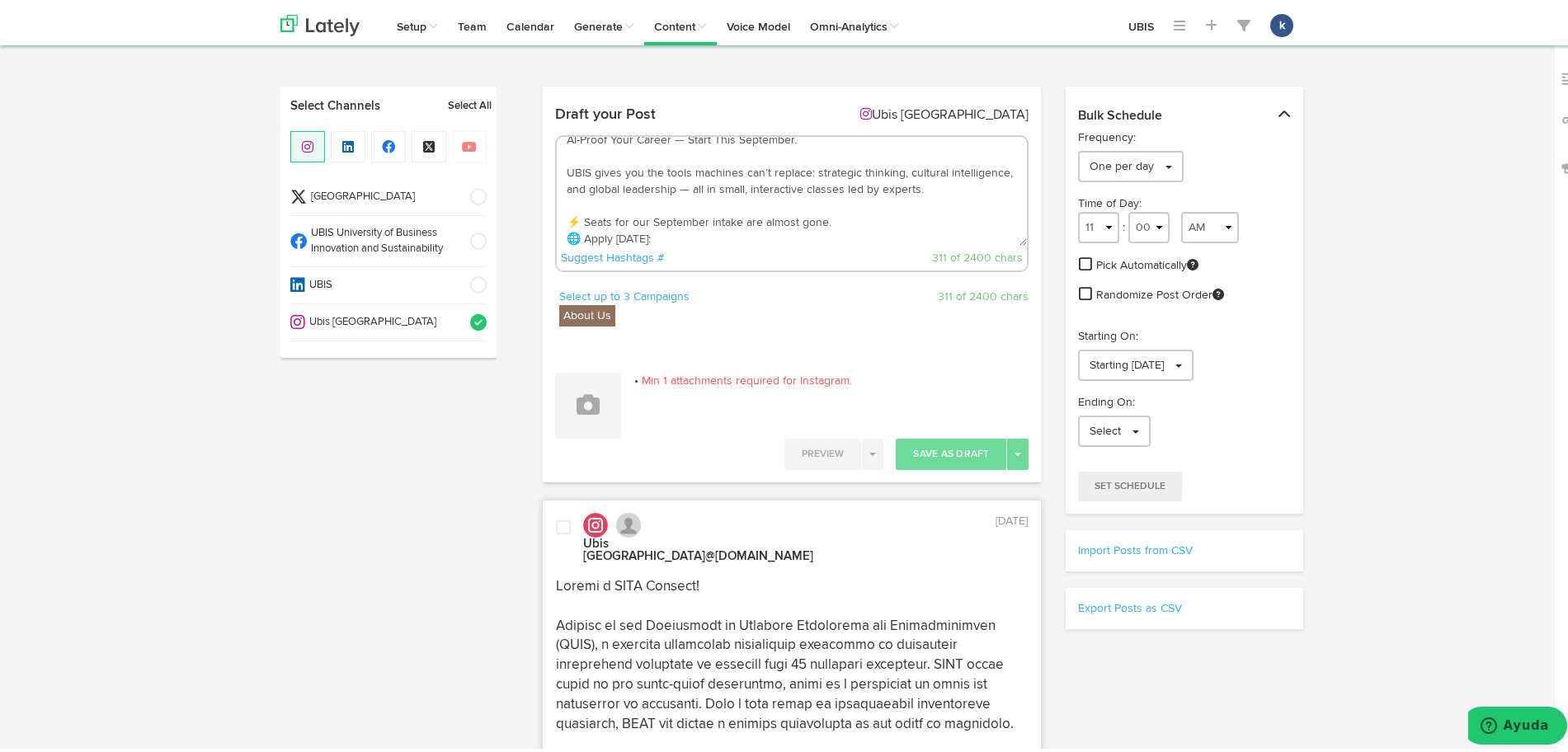
click at [741, 192] on textarea "🔥 Ready to lead where AI can’t? AI-Proof Your Career — Start This September. UB…" at bounding box center [792, 187] width 471 height 109
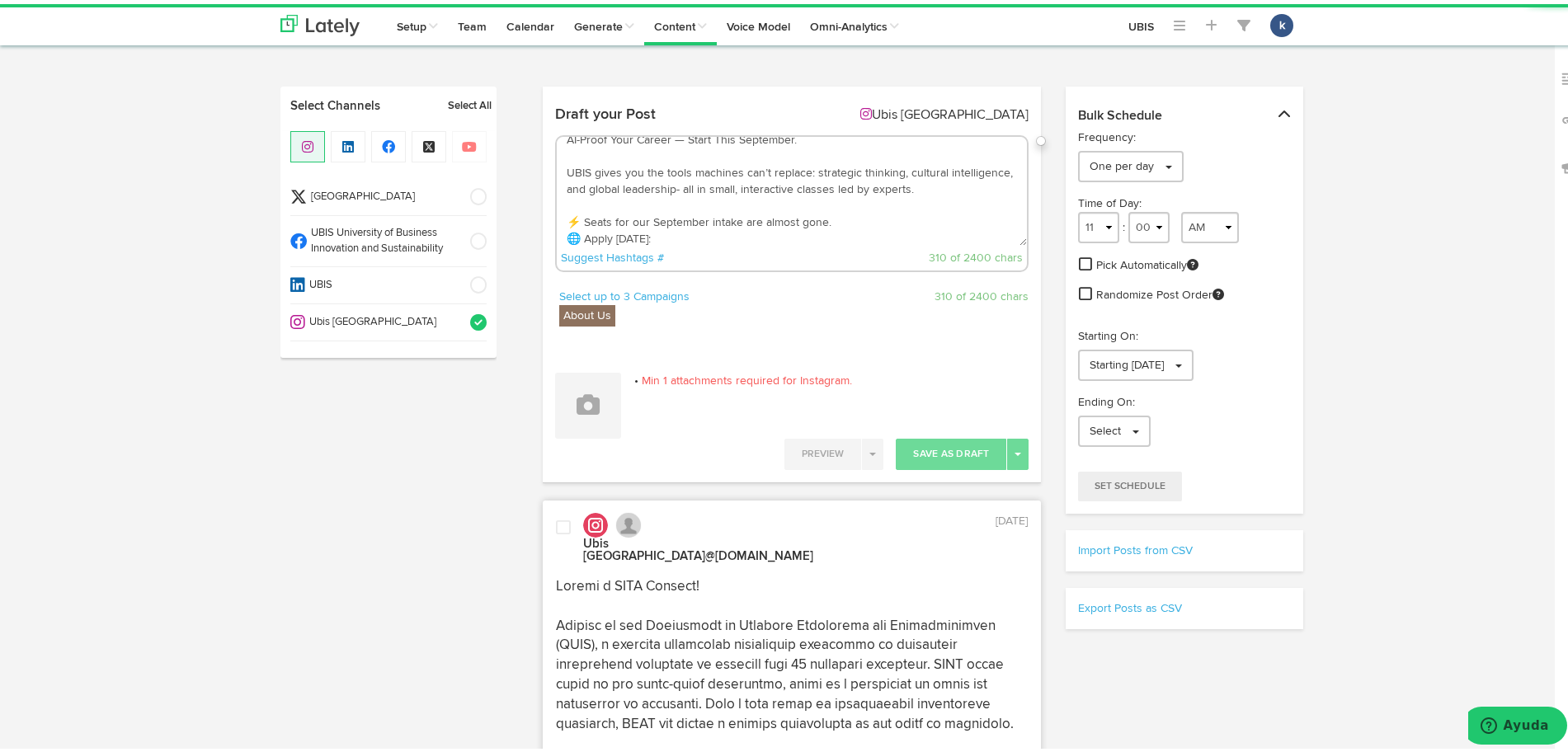
click at [674, 132] on textarea "🔥 Ready to lead where AI can’t? AI-Proof Your Career — Start This September. UB…" at bounding box center [792, 187] width 471 height 109
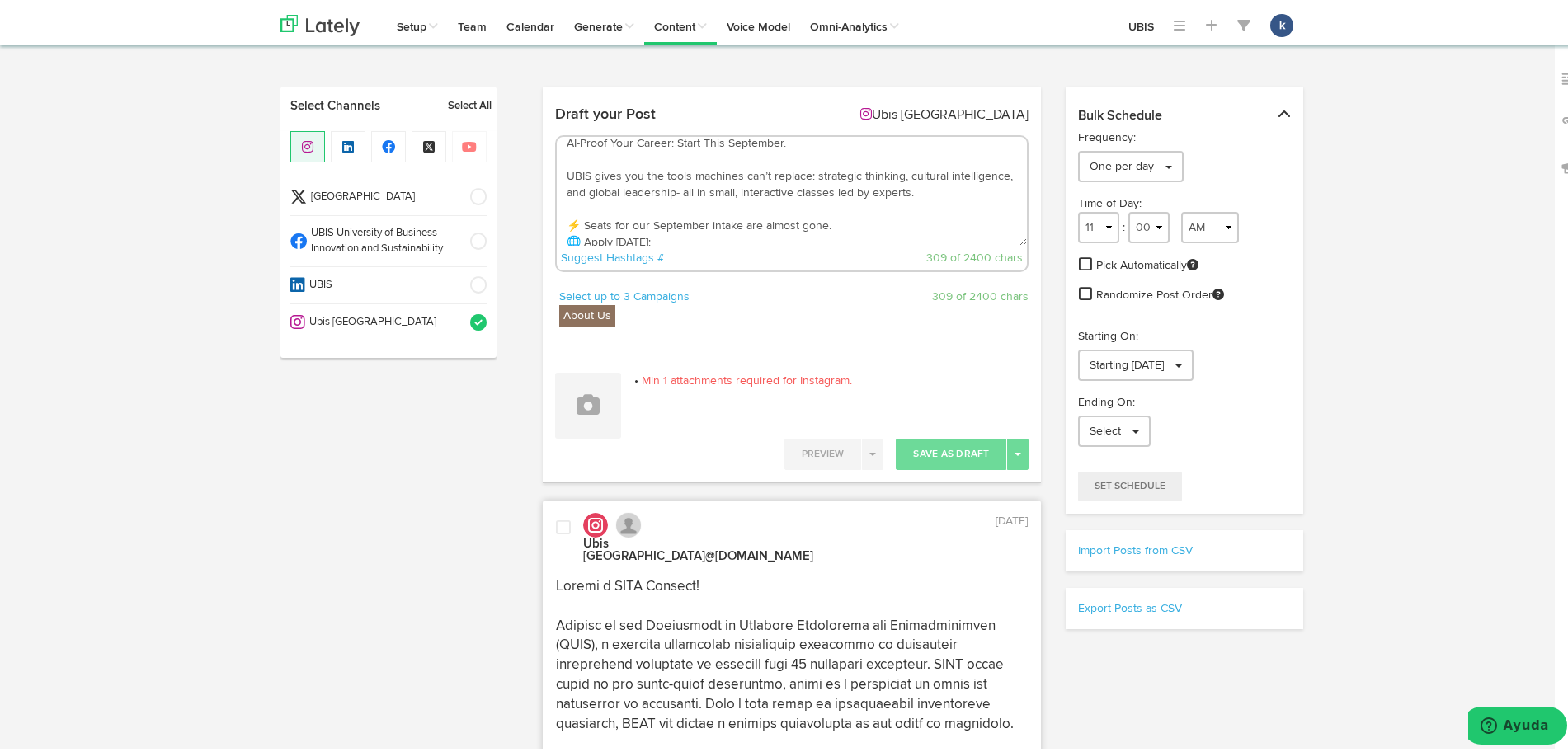
scroll to position [33, 0]
click at [690, 226] on textarea "🔥 Ready to lead where AI can’t? AI-Proof Your Career: Start This September. UBI…" at bounding box center [792, 187] width 471 height 109
paste textarea "[URL][DOMAIN_NAME]"
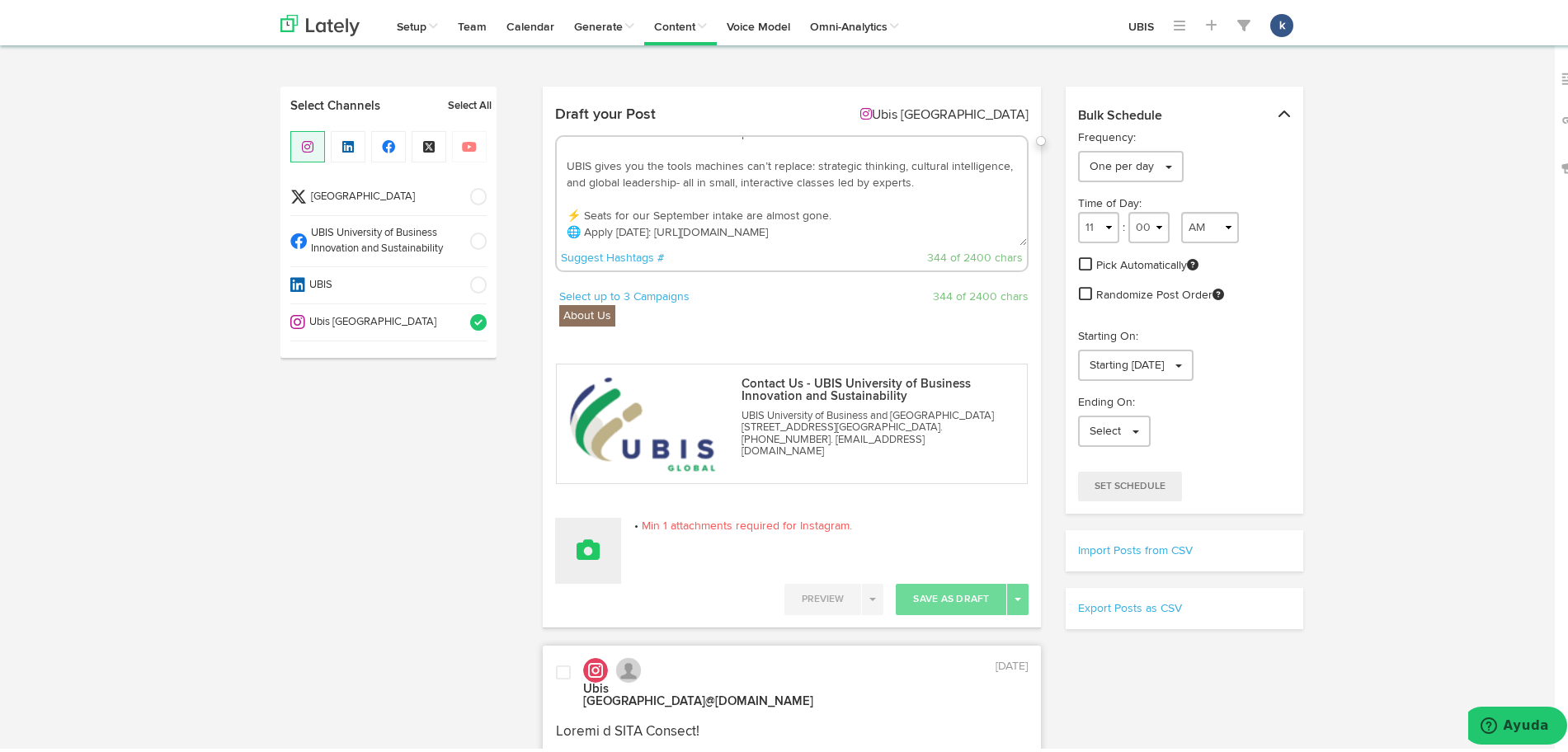
click at [594, 539] on button at bounding box center [587, 546] width 66 height 66
drag, startPoint x: 838, startPoint y: 235, endPoint x: 643, endPoint y: 251, distance: 195.7
click at [643, 251] on div "🔥 Ready to lead where AI can’t? AI-Proof Your Career: Start This September. UBI…" at bounding box center [792, 199] width 474 height 137
type textarea "🔥 Ready to lead where AI can’t? AI-Proof Your Career: Start This September. UBI…"
click at [585, 543] on icon at bounding box center [588, 546] width 23 height 23
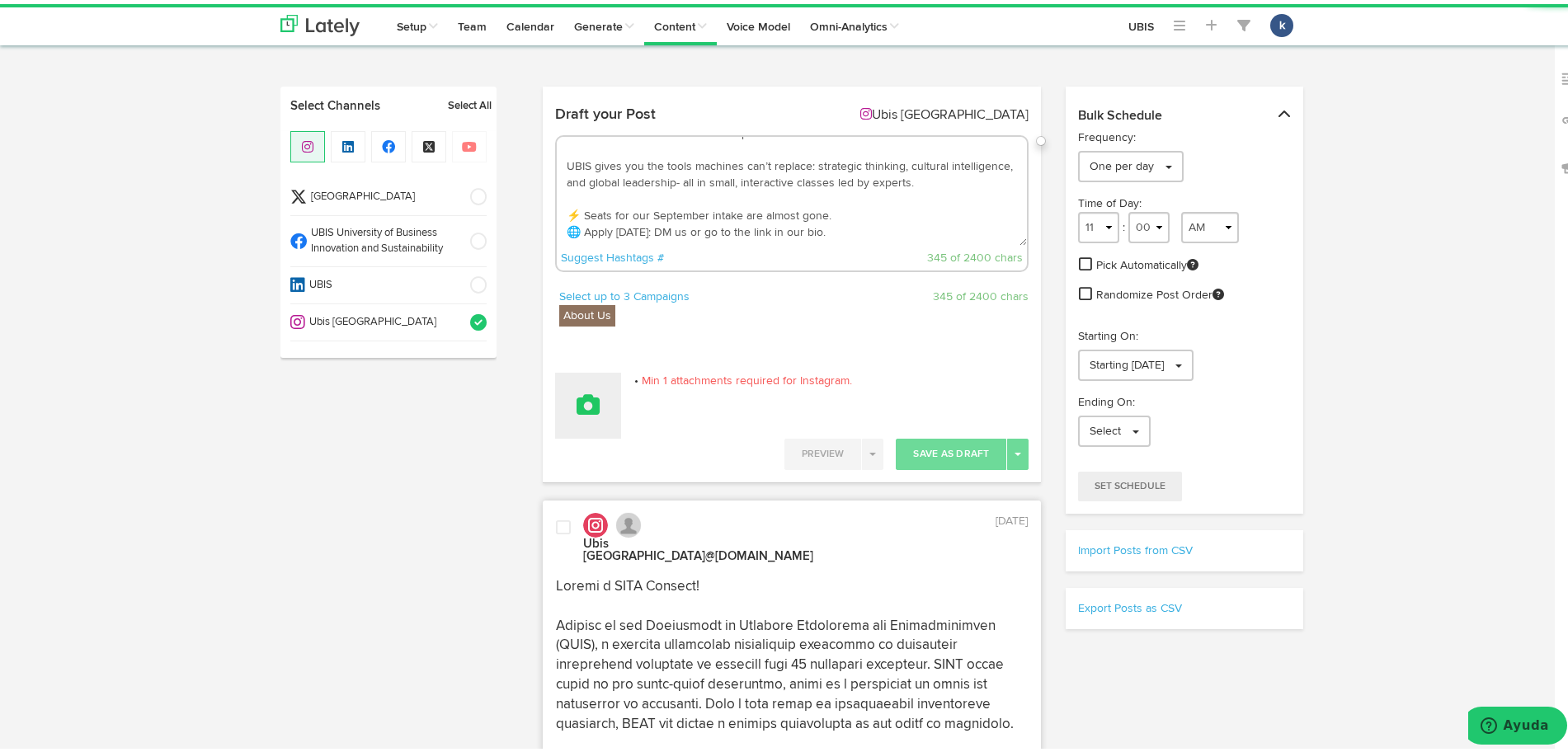
click at [599, 422] on button at bounding box center [587, 401] width 66 height 66
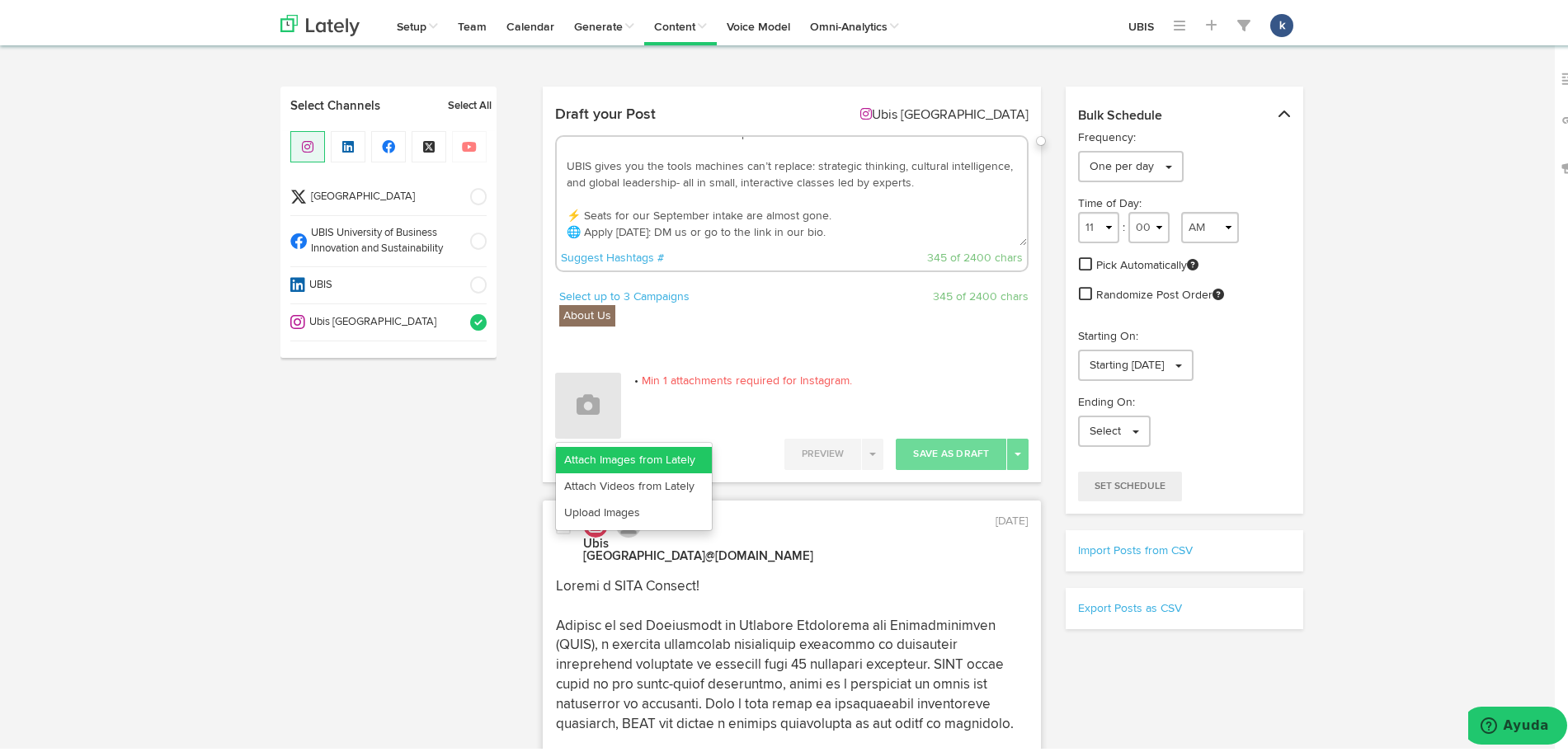
click at [641, 452] on link "Attach Images from Lately" at bounding box center [634, 456] width 156 height 26
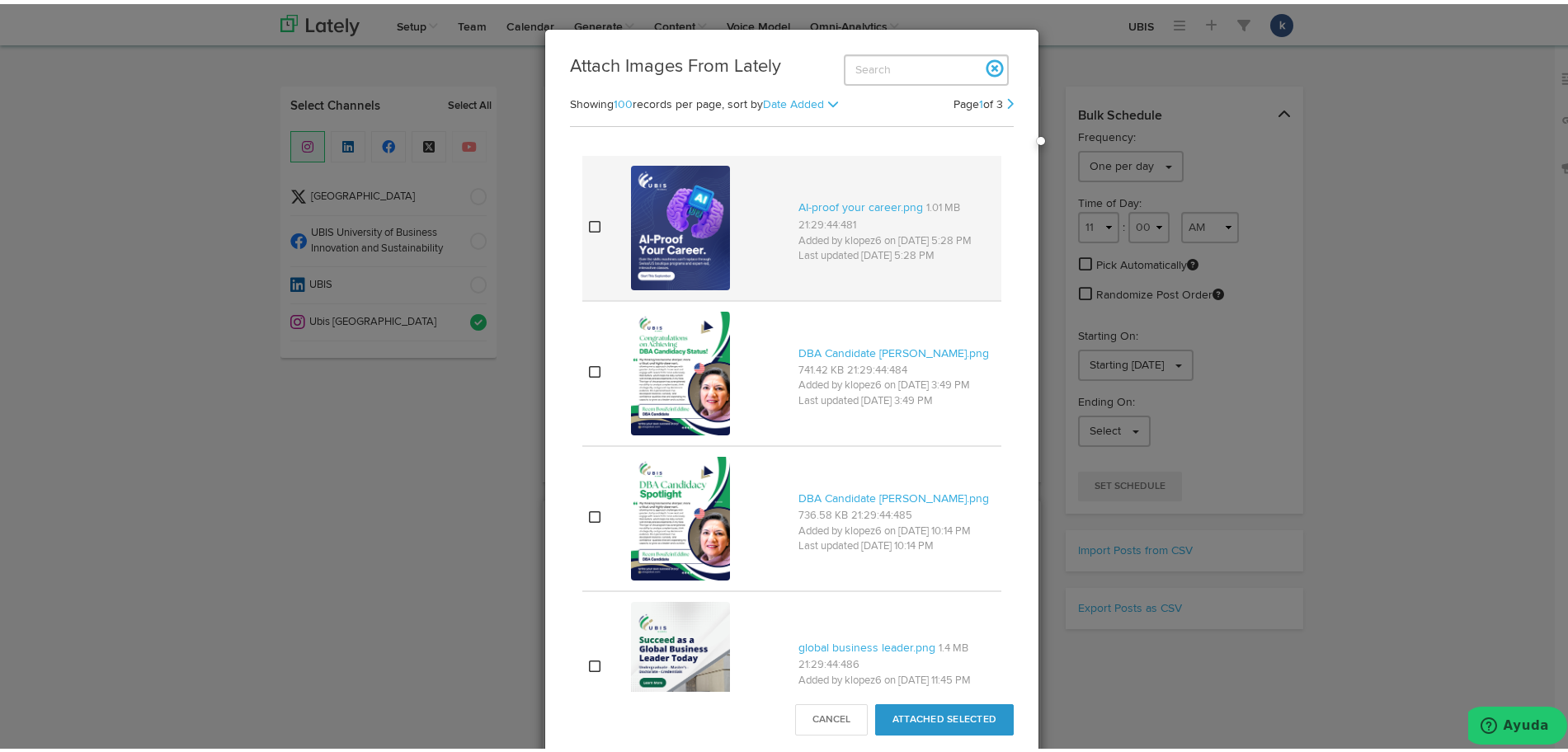
click at [749, 240] on div at bounding box center [708, 223] width 155 height 130
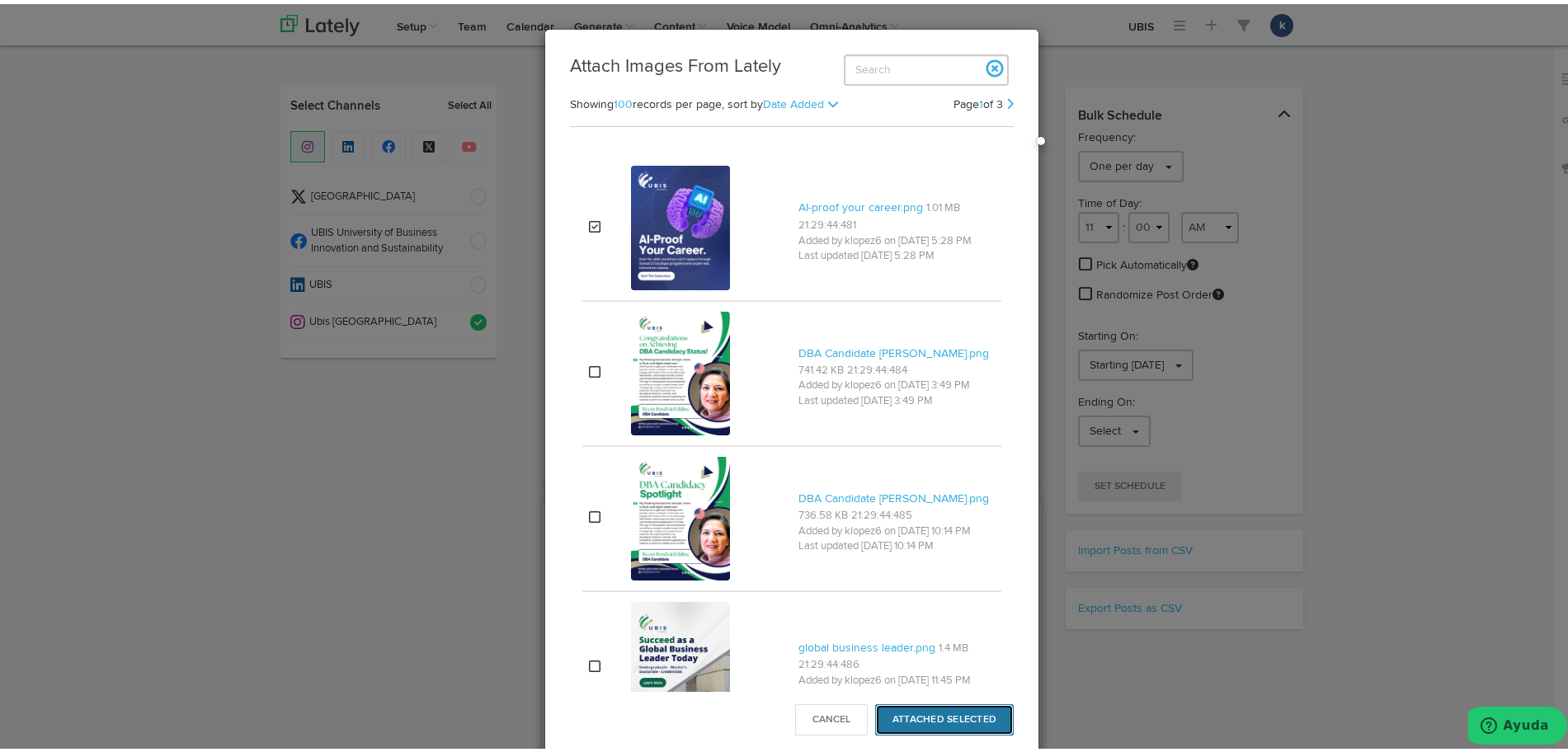
click at [936, 715] on button "Attached Selected" at bounding box center [945, 716] width 139 height 32
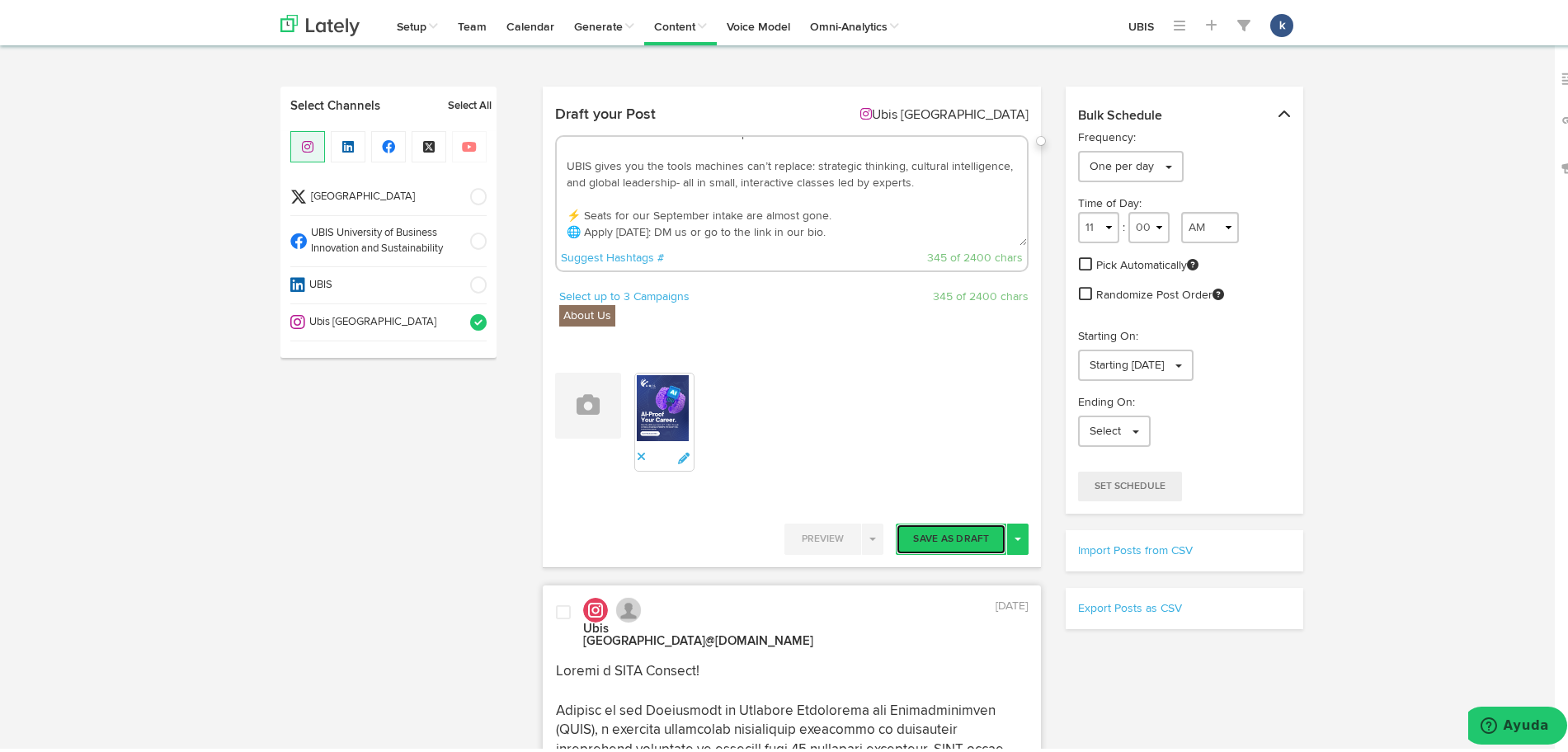
click at [949, 531] on button "Save As Draft" at bounding box center [951, 535] width 111 height 32
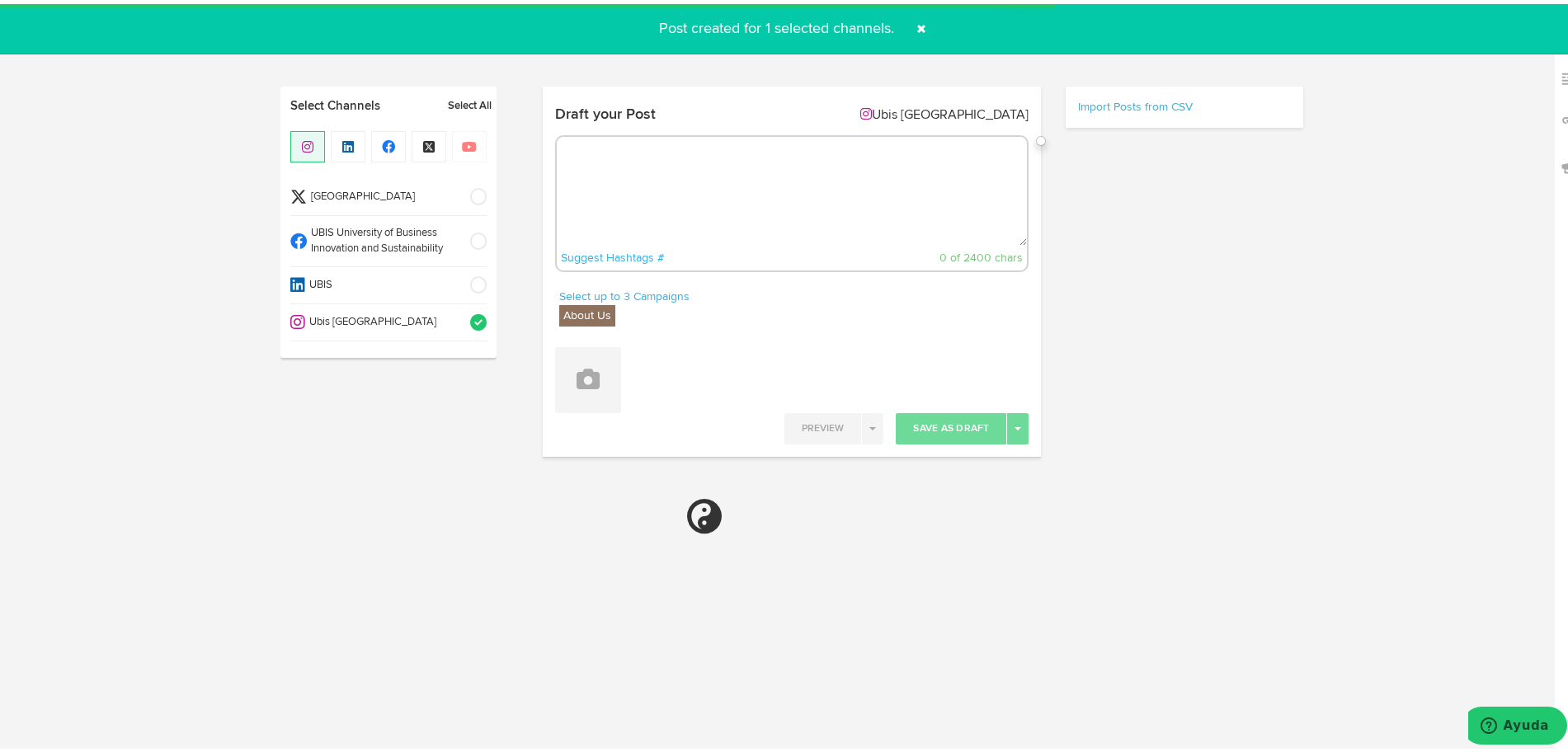
scroll to position [0, 0]
select select "11"
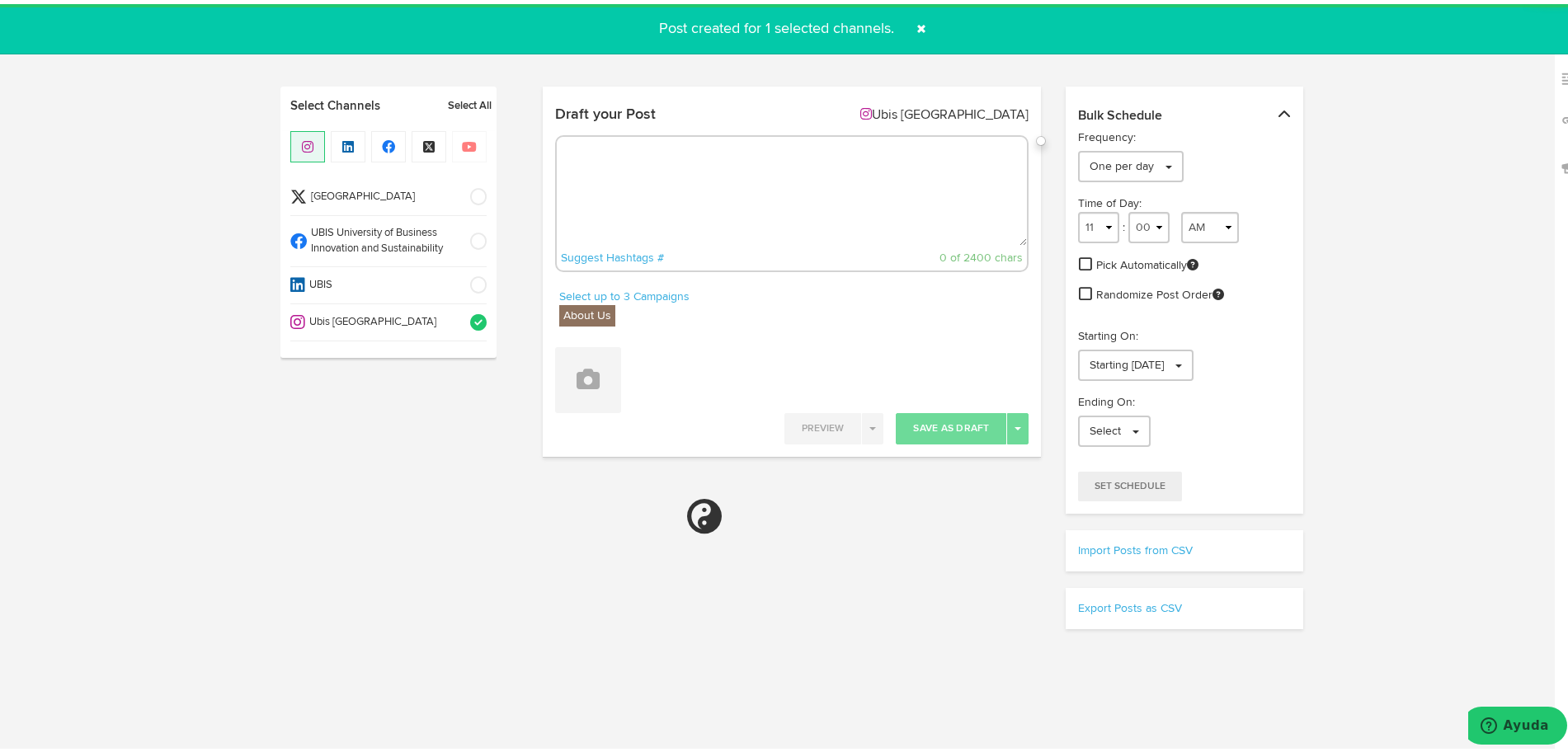
click at [453, 253] on li "UBIS University of Business Innovation and Sustainability" at bounding box center [389, 237] width 197 height 51
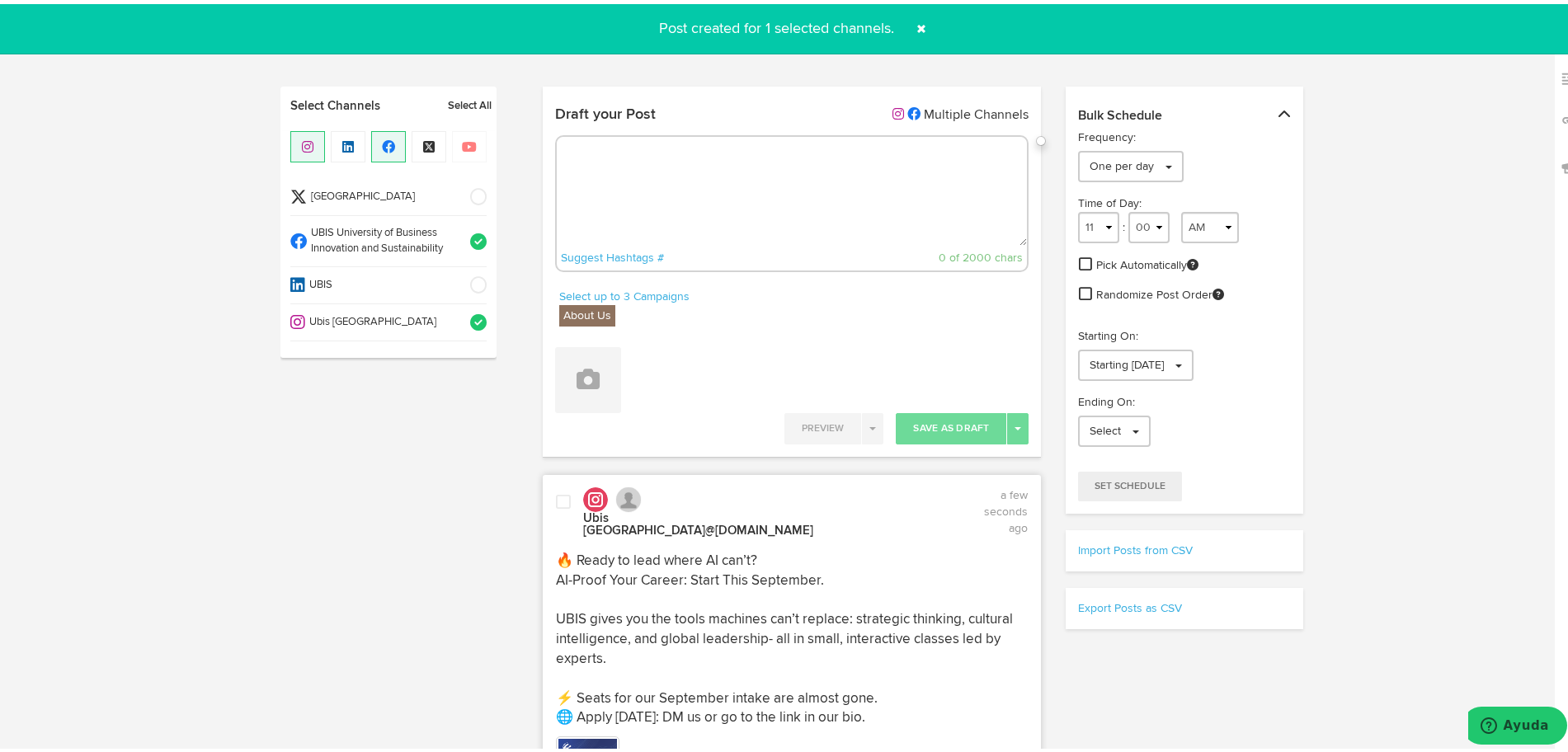
click at [455, 330] on li "Ubis [GEOGRAPHIC_DATA]" at bounding box center [389, 319] width 197 height 37
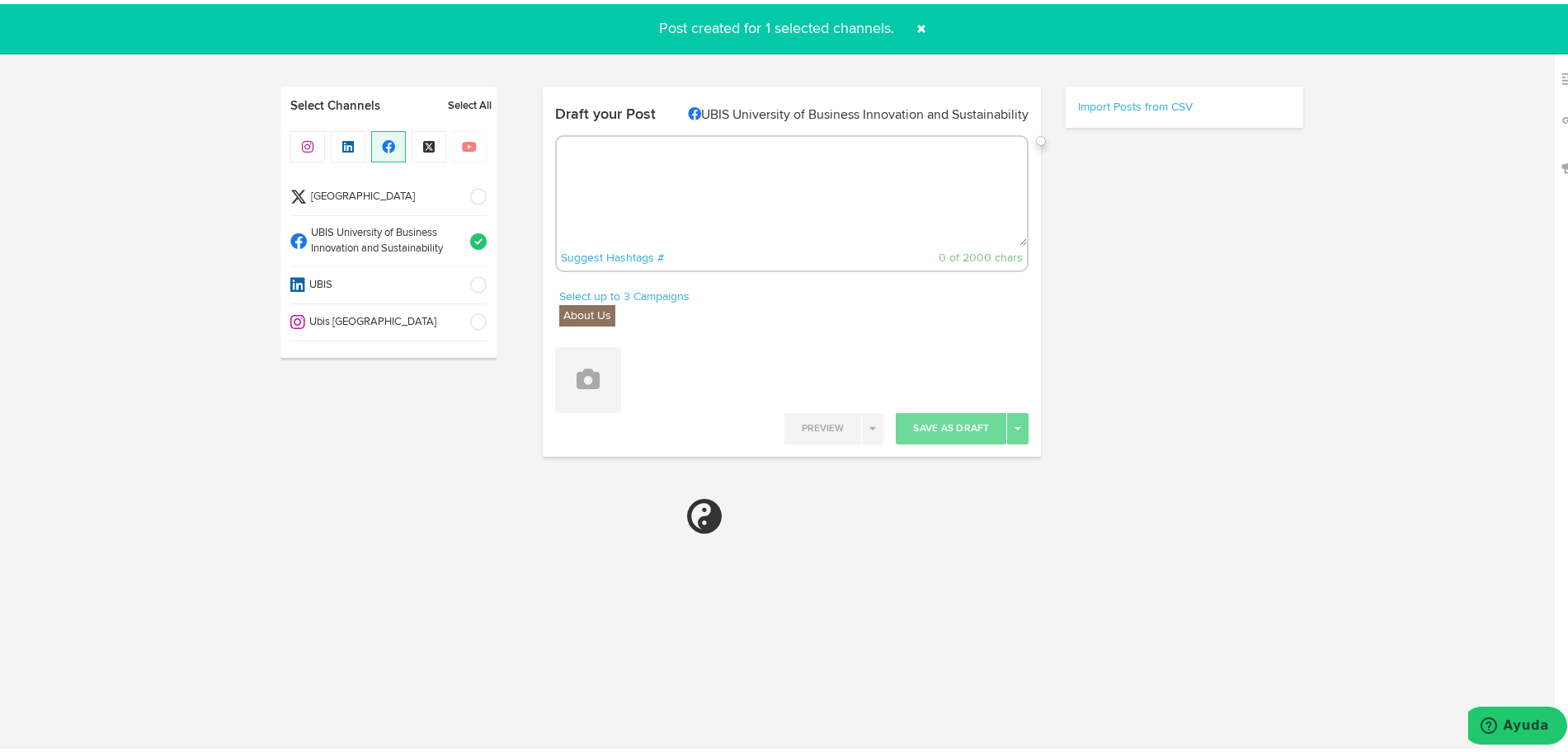
select select "11"
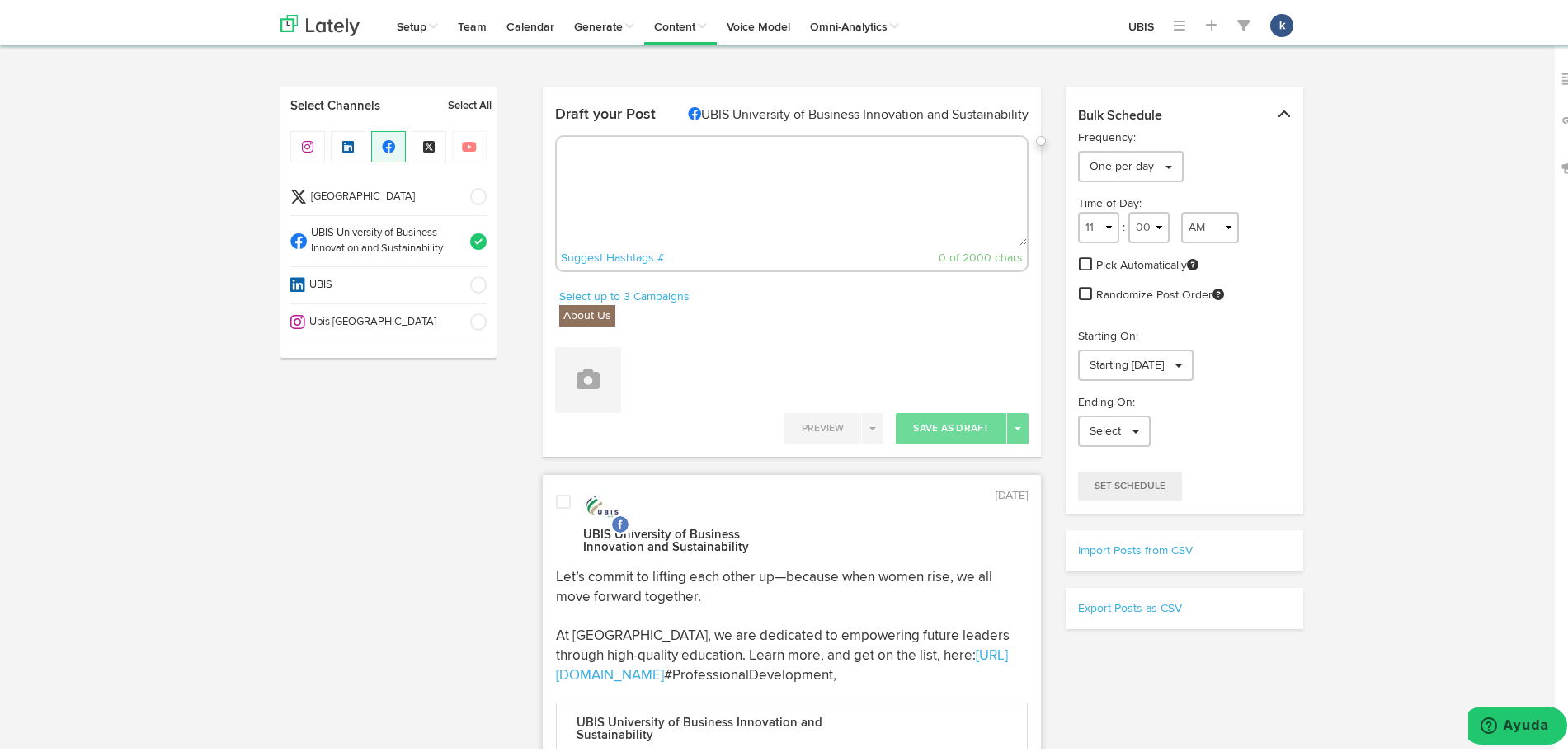
click at [708, 125] on div "Draft your Post UBIS University of Business Innovation and Sustainability Sugge…" at bounding box center [792, 190] width 499 height 190
click at [721, 165] on textarea at bounding box center [792, 187] width 471 height 109
paste textarea "🌍 The future belongs to leaders with skills AI can’t replace. At UBIS, our Swis…"
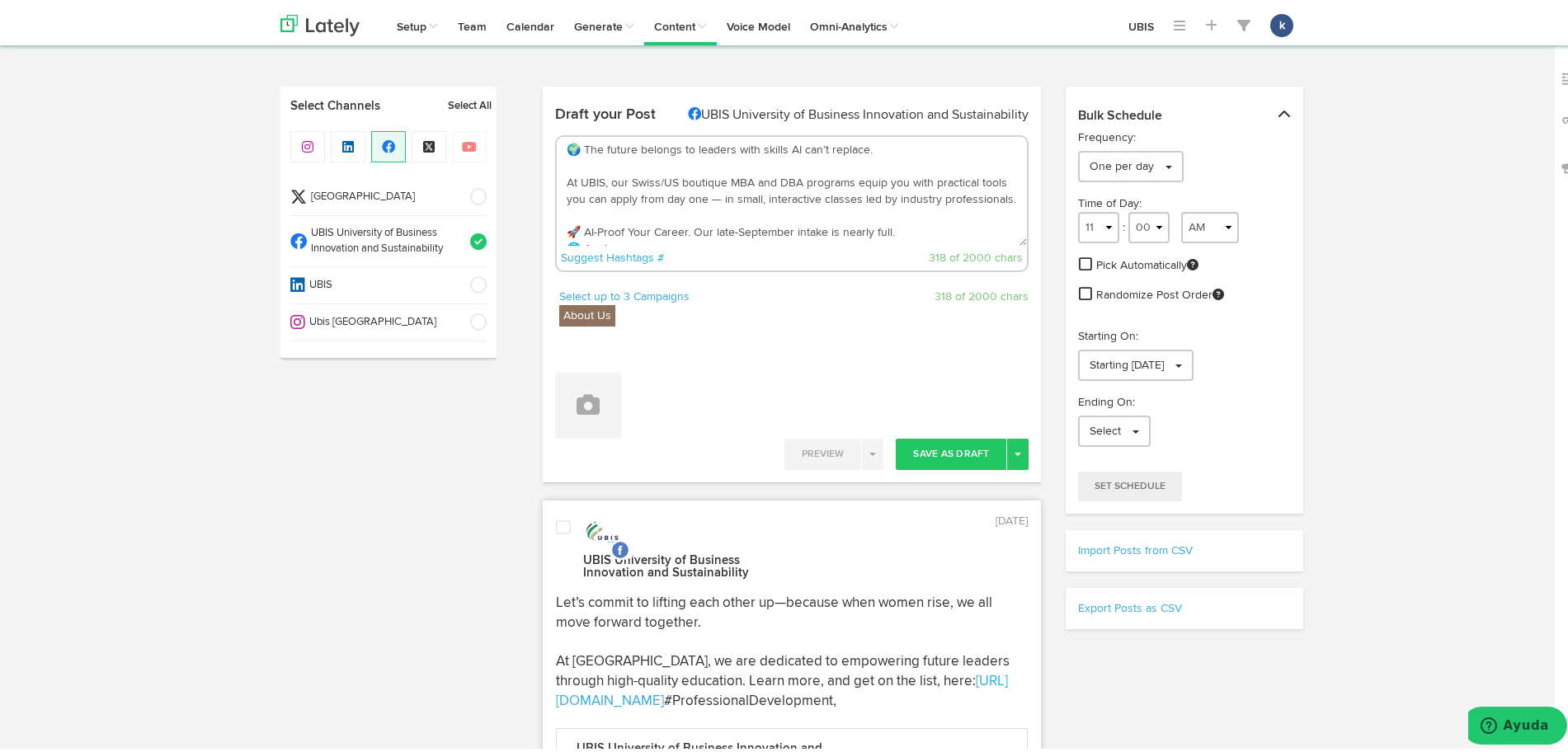
scroll to position [26, 0]
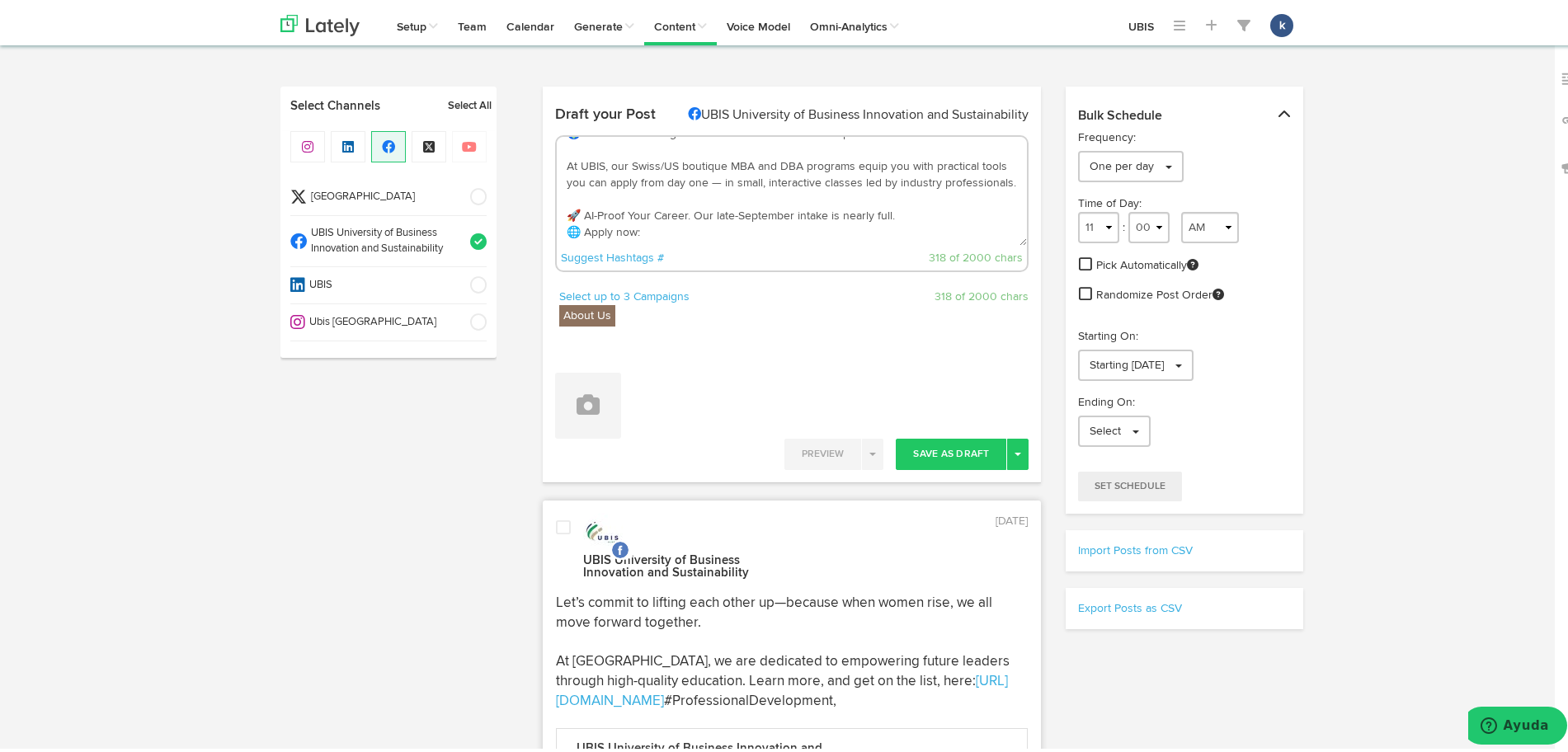
paste textarea "[URL][DOMAIN_NAME]"
type textarea "🌍 The future belongs to leaders with skills AI can’t replace. At UBIS, our Swis…"
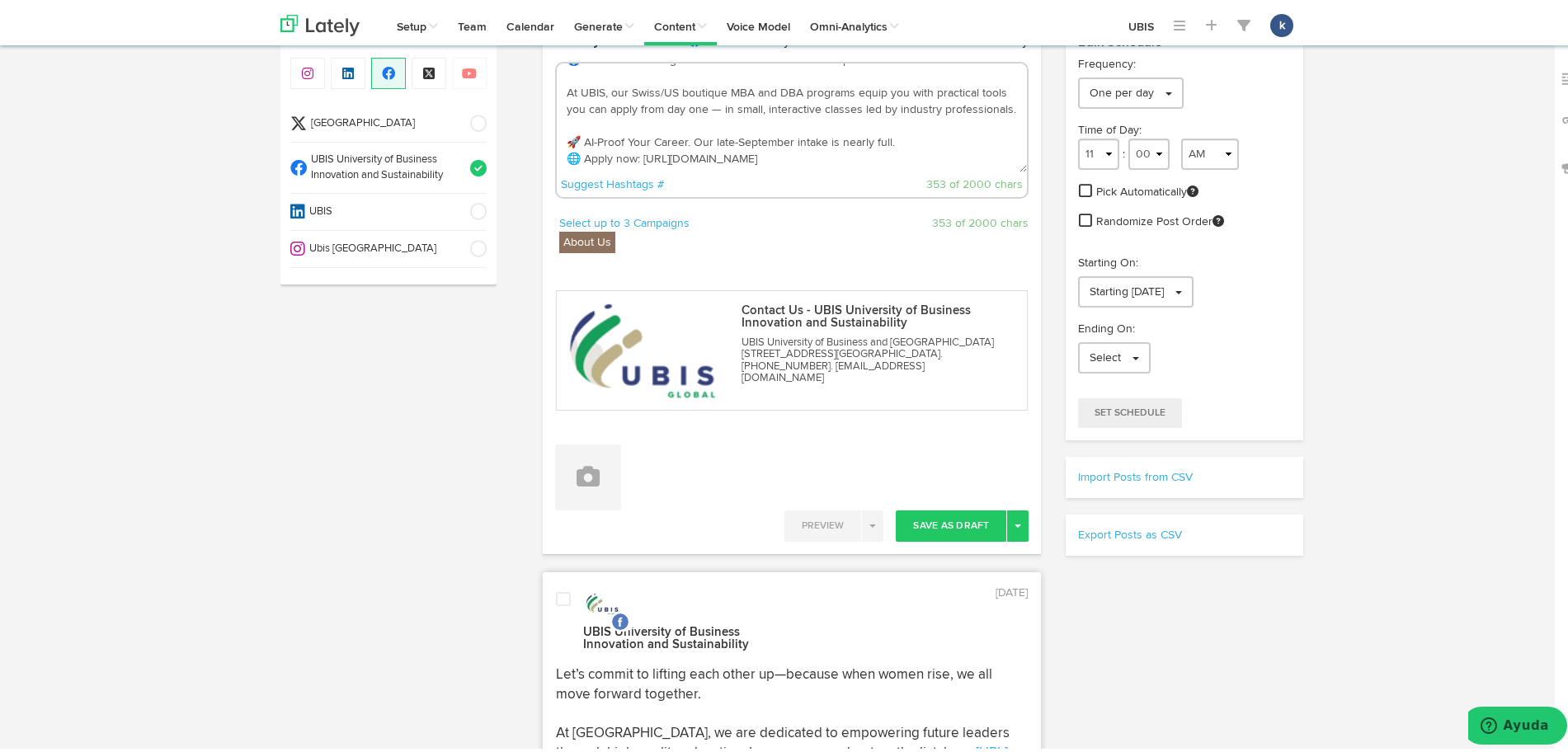
scroll to position [103, 0]
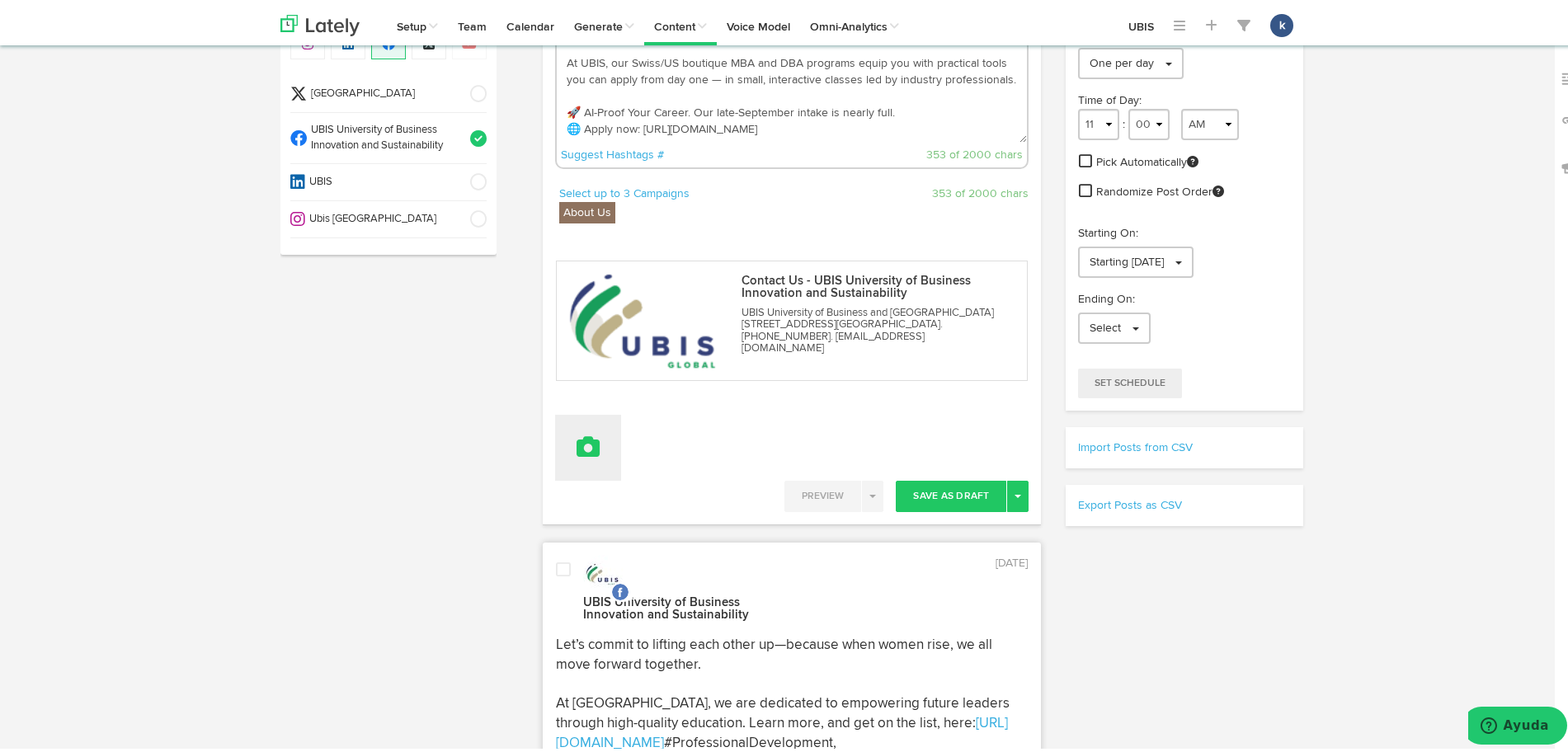
click at [595, 444] on button at bounding box center [587, 443] width 66 height 66
click at [604, 504] on link "Attach Images from Lately" at bounding box center [634, 498] width 156 height 26
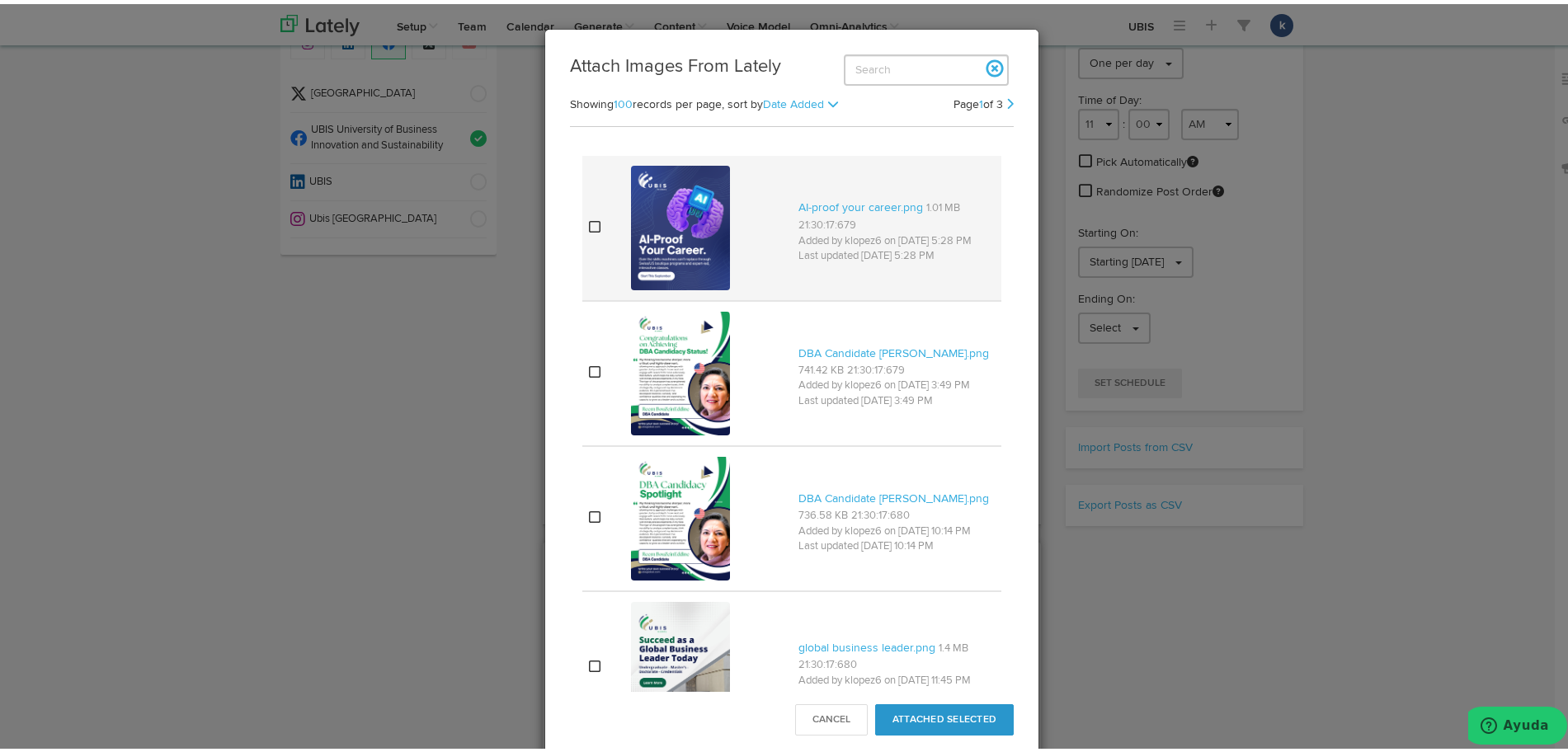
click at [717, 267] on img at bounding box center [680, 223] width 99 height 124
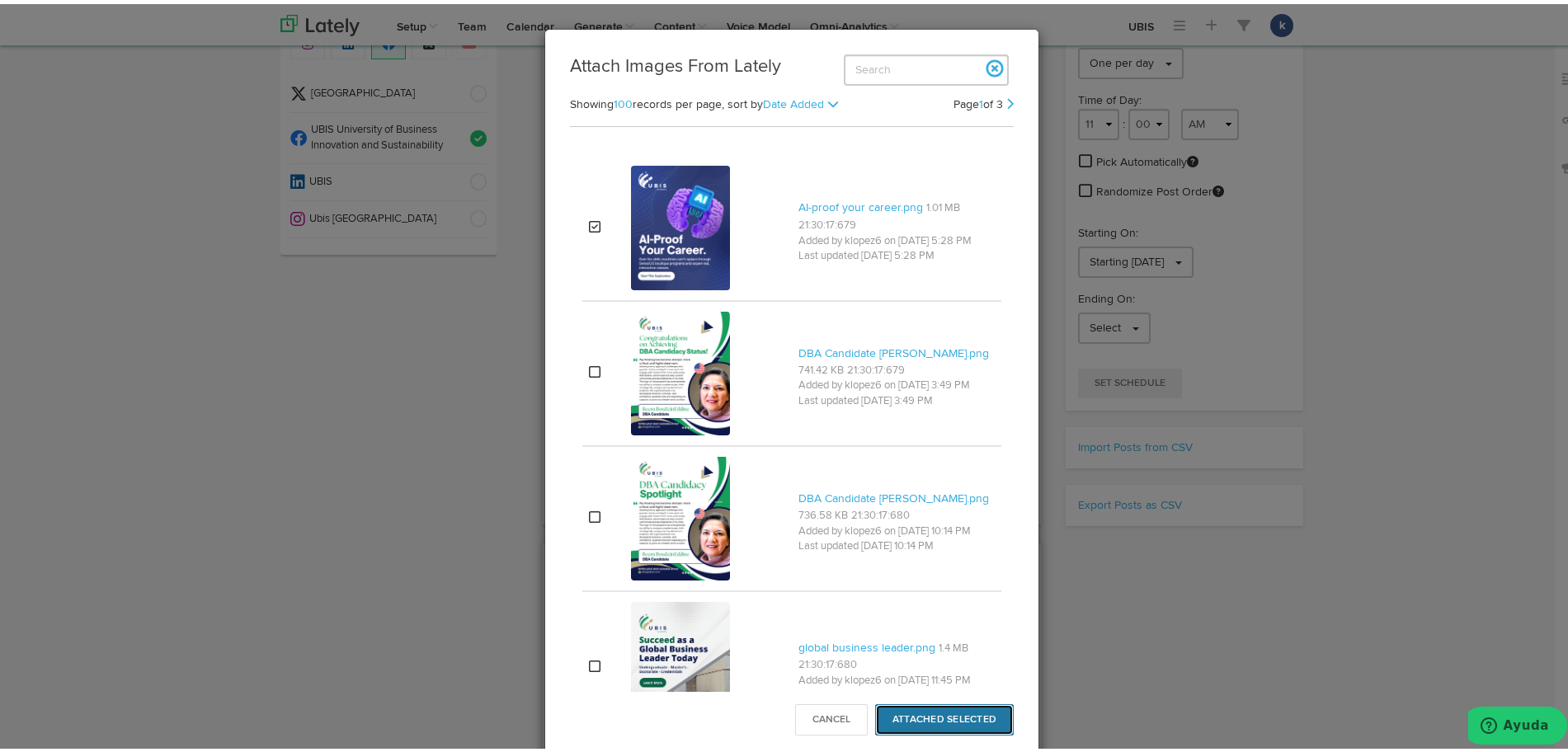
click at [895, 717] on button "Attached Selected" at bounding box center [945, 716] width 139 height 32
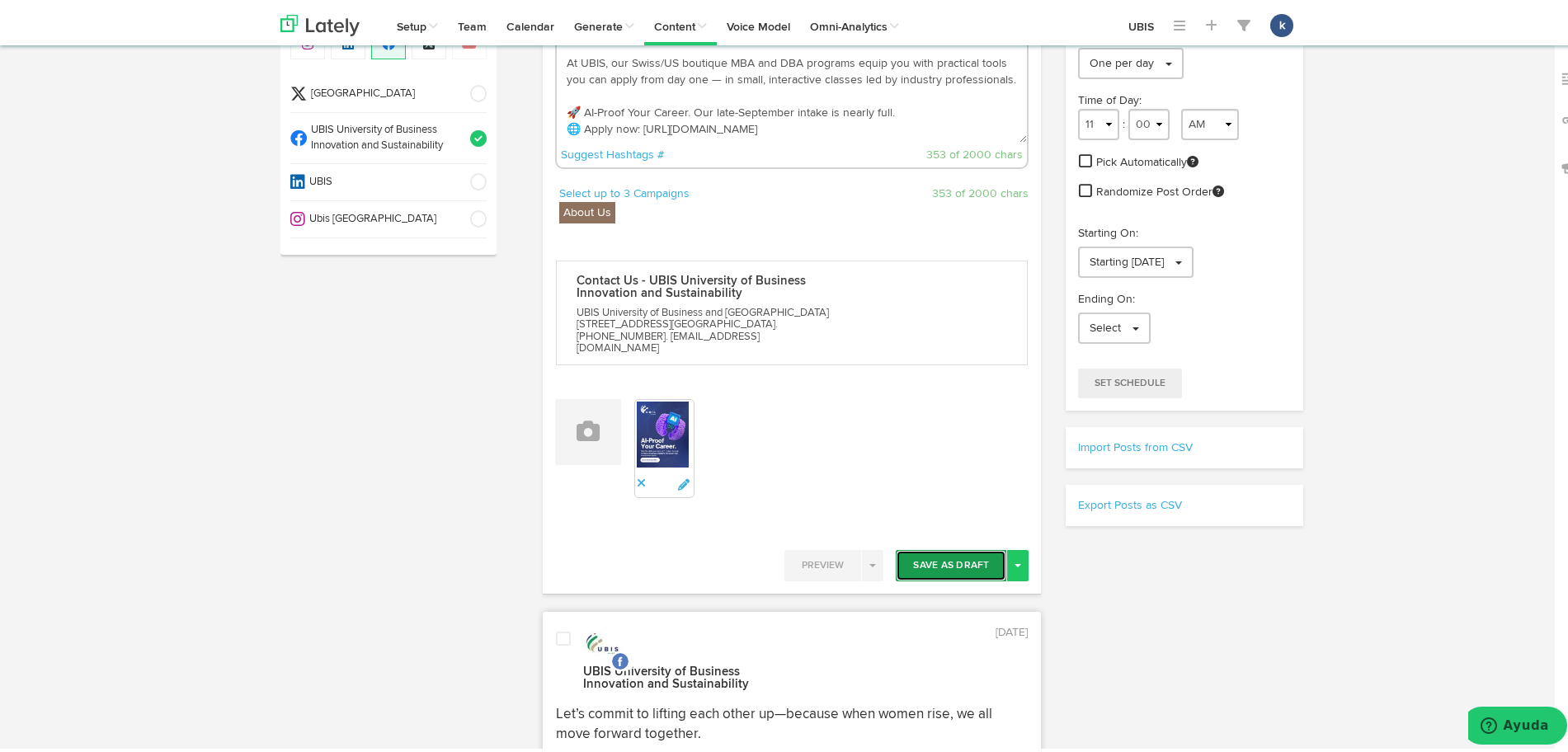
click at [941, 546] on button "Save As Draft" at bounding box center [951, 562] width 111 height 32
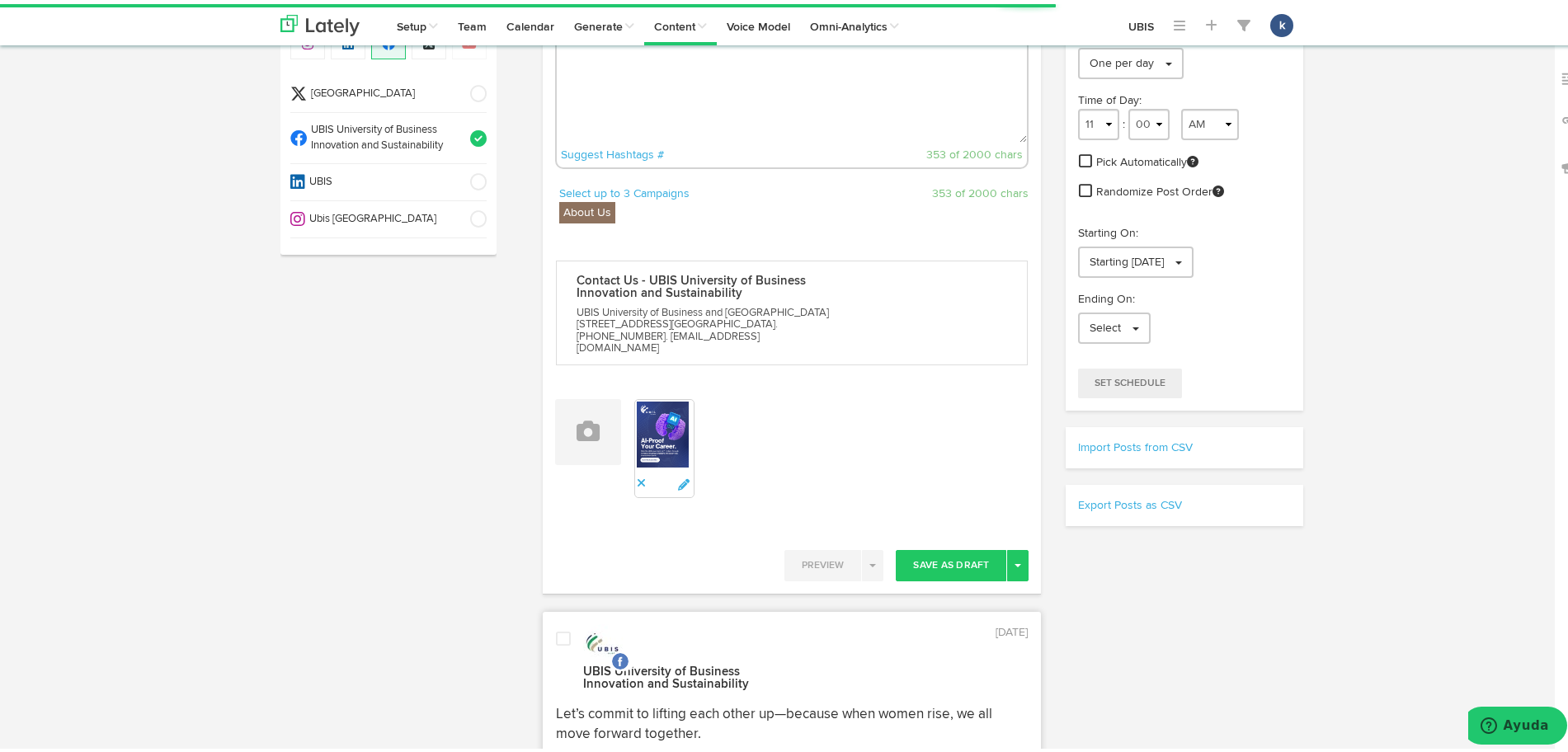
scroll to position [0, 0]
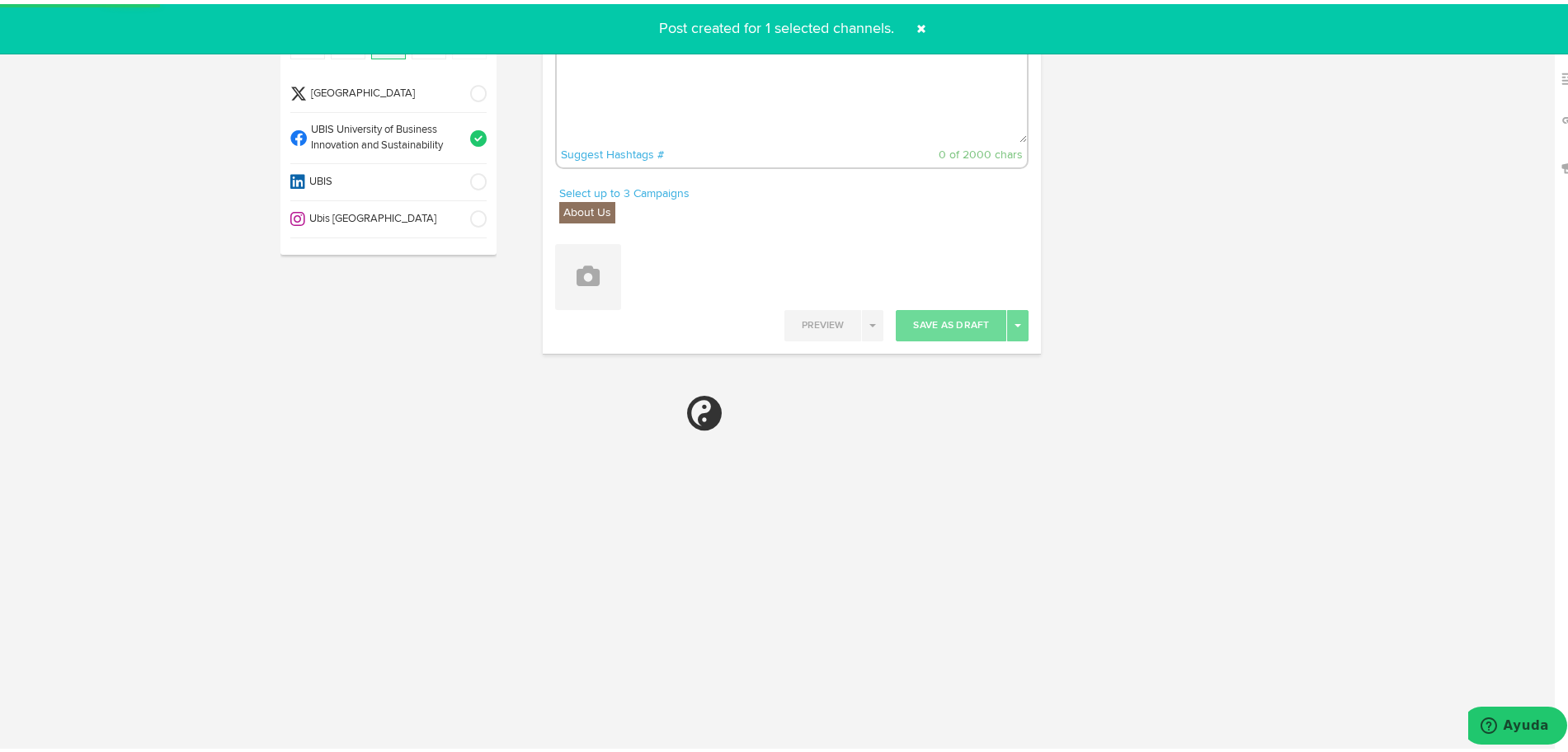
select select "11"
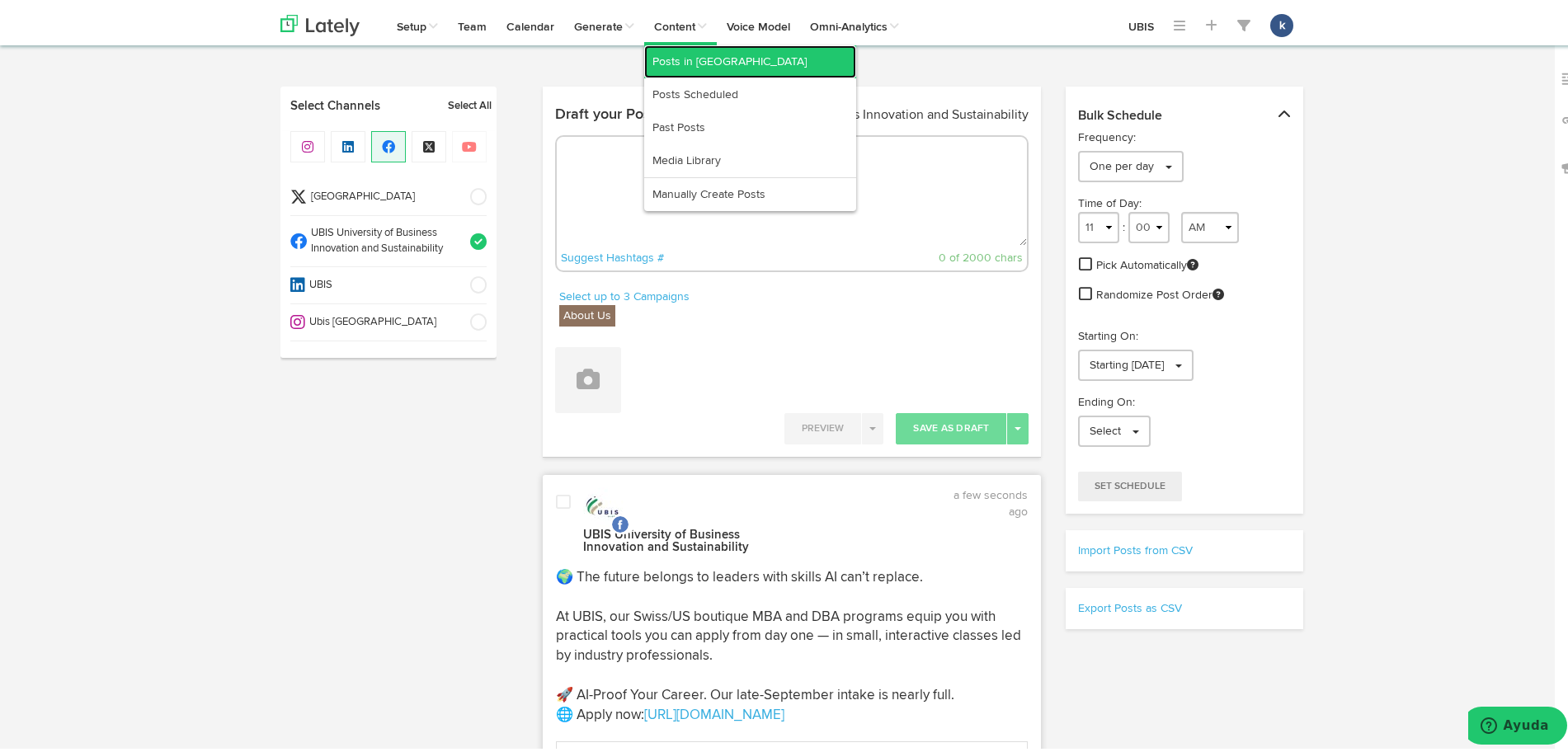
click at [687, 51] on link "Posts in [GEOGRAPHIC_DATA]" at bounding box center [750, 58] width 212 height 33
